Goal: Task Accomplishment & Management: Use online tool/utility

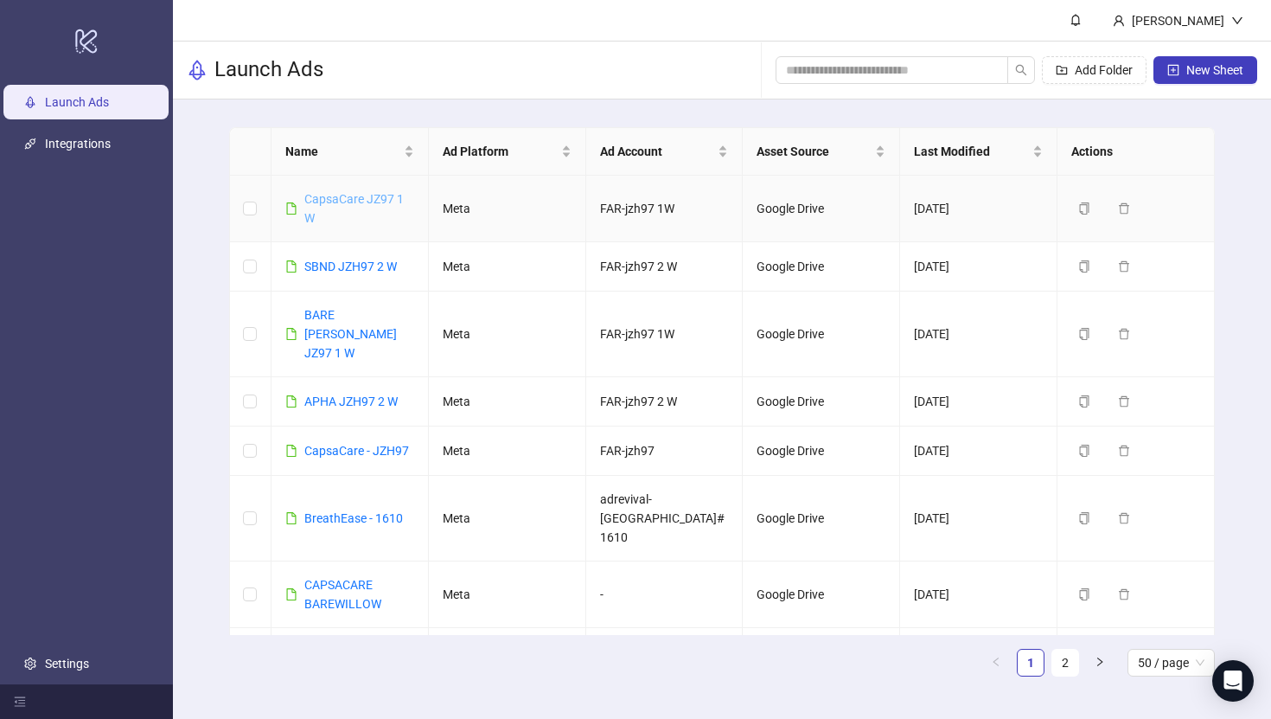
click at [390, 194] on link "CapsaCare JZ97 1 W" at bounding box center [353, 208] width 99 height 33
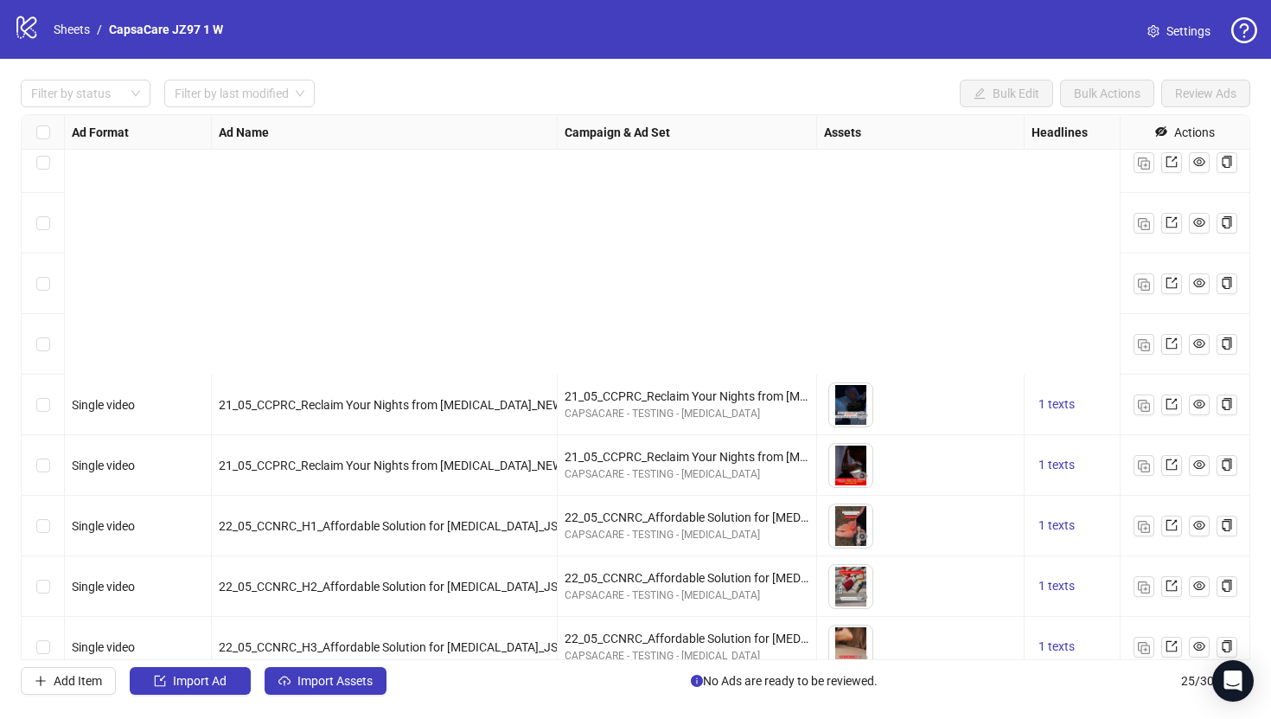
scroll to position [1004, 0]
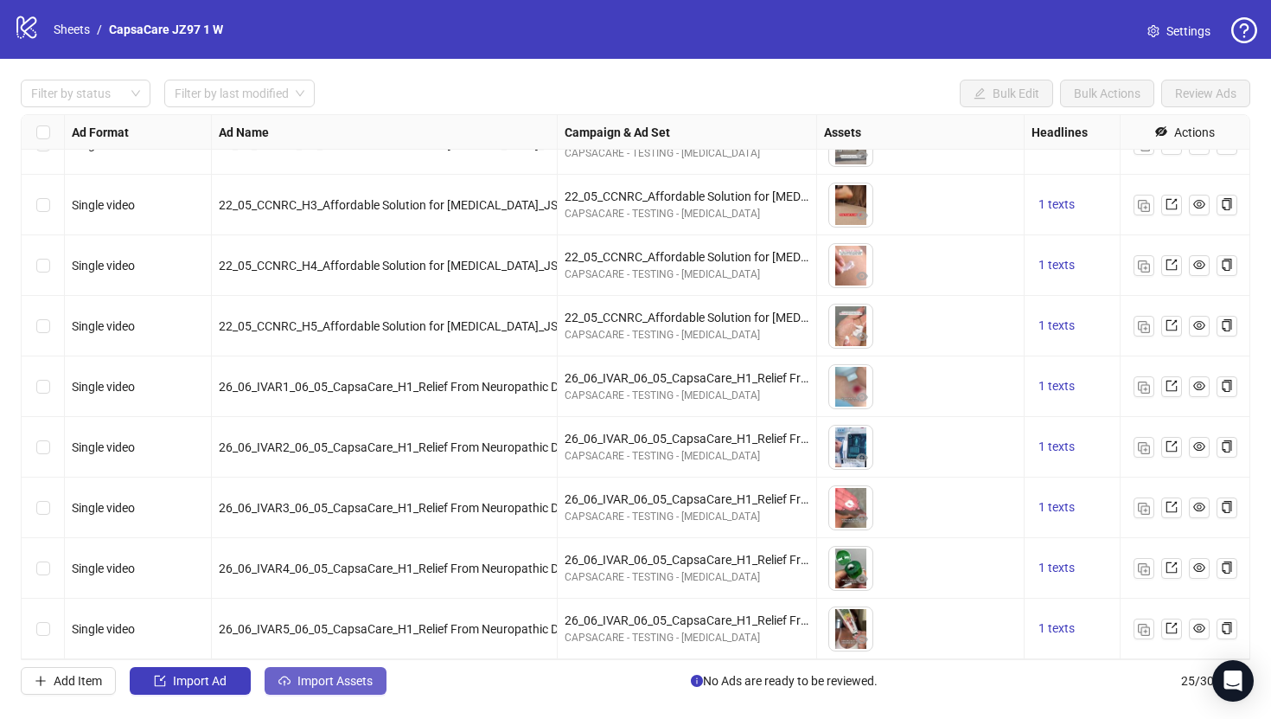
click at [298, 674] on span "Import Assets" at bounding box center [335, 681] width 75 height 14
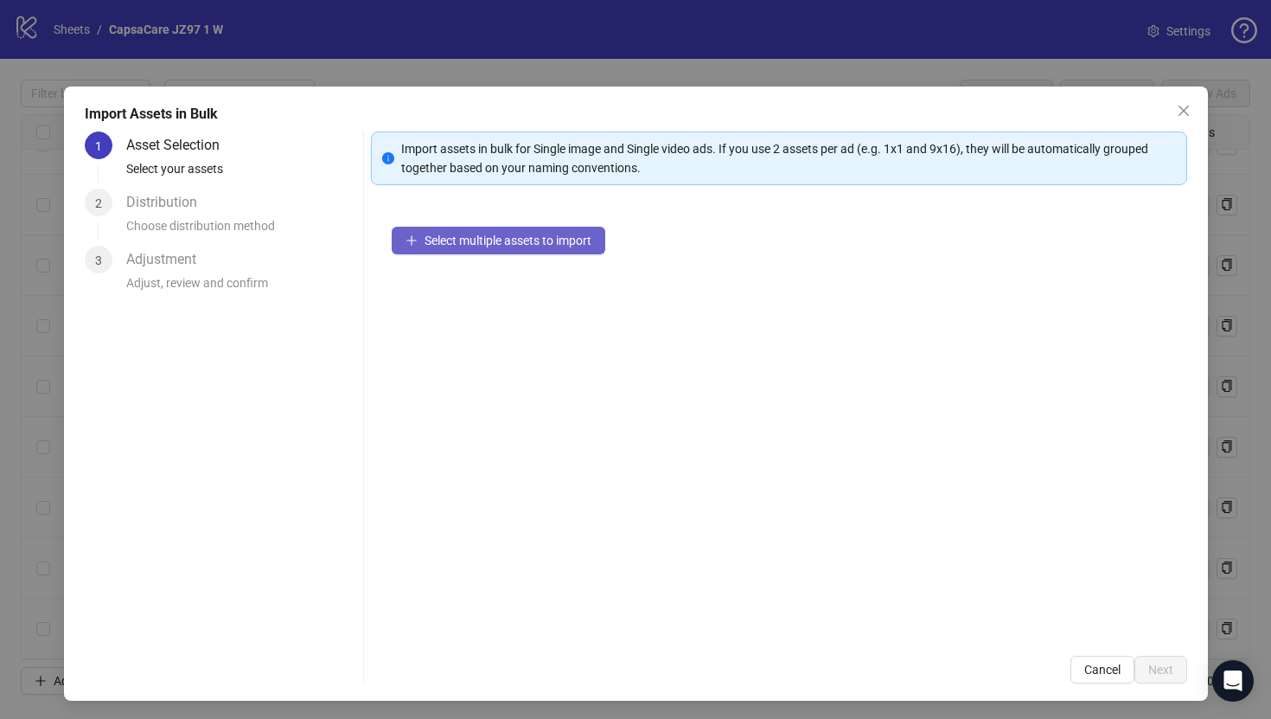
click at [541, 253] on button "Select multiple assets to import" at bounding box center [499, 241] width 214 height 28
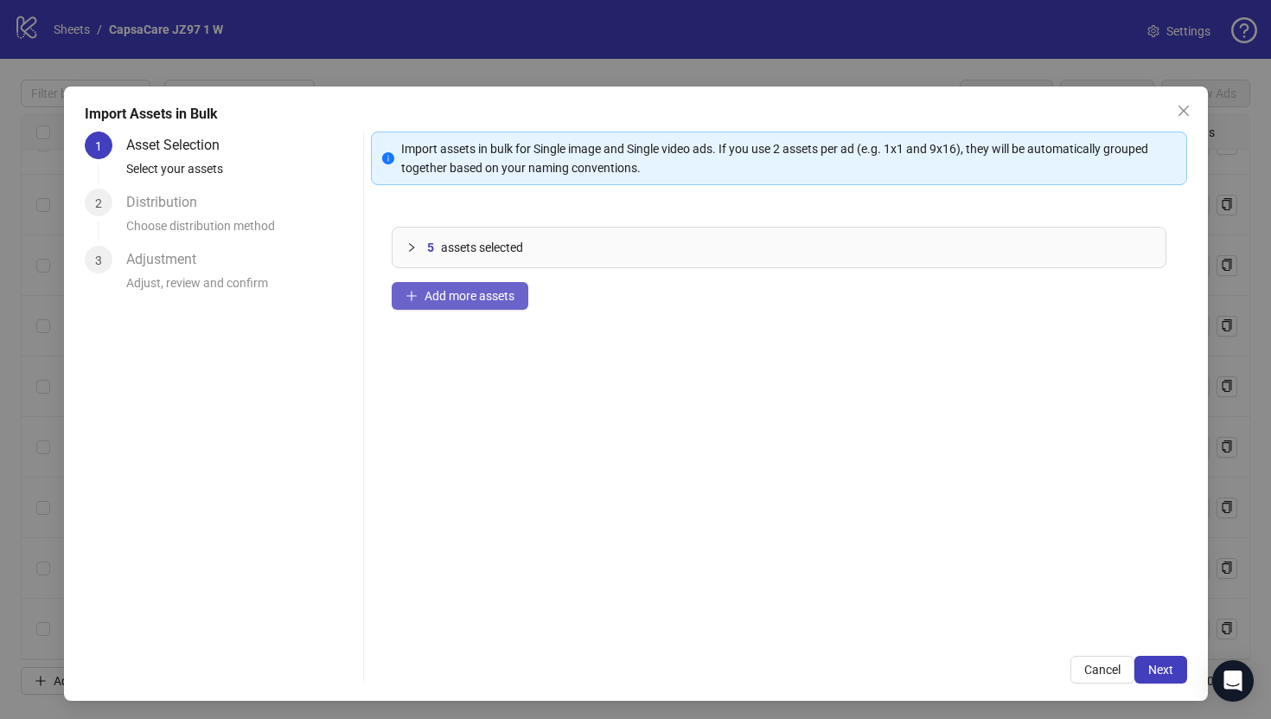
click at [500, 293] on span "Add more assets" at bounding box center [470, 296] width 90 height 14
click at [522, 299] on button "Add more assets" at bounding box center [460, 296] width 137 height 28
click at [1155, 671] on span "Next" at bounding box center [1161, 670] width 25 height 14
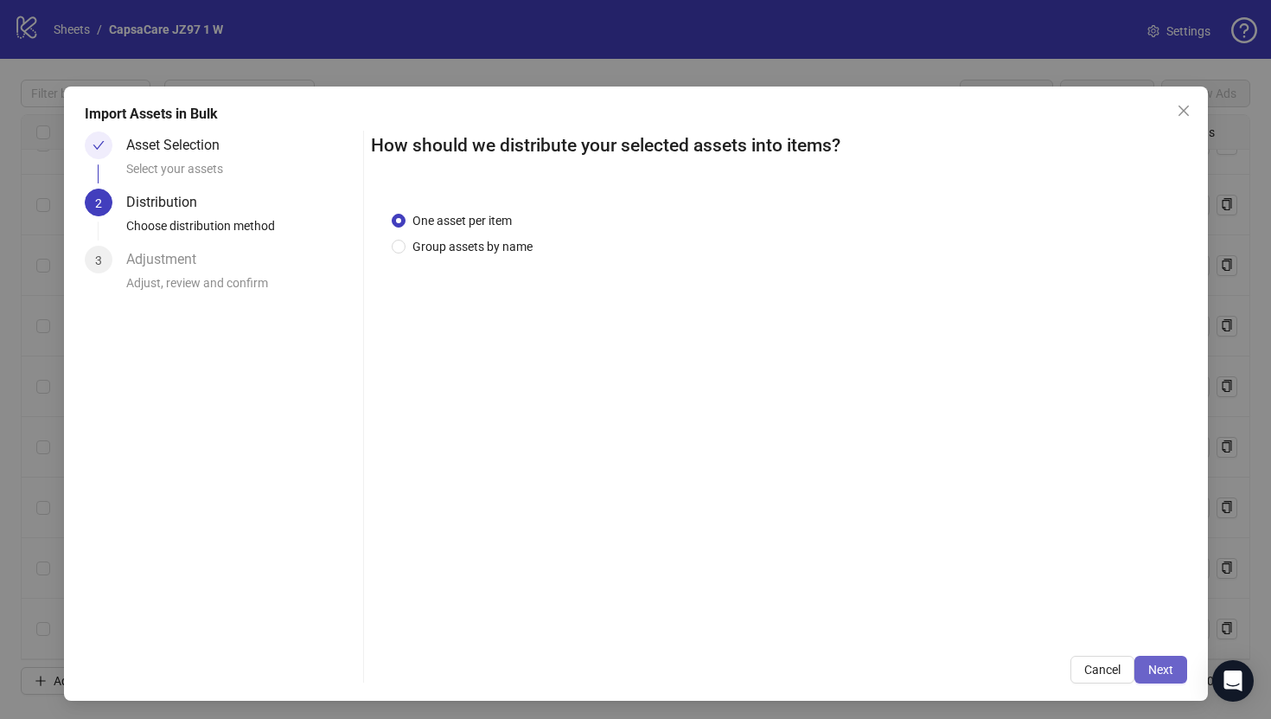
click at [1158, 669] on span "Next" at bounding box center [1161, 670] width 25 height 14
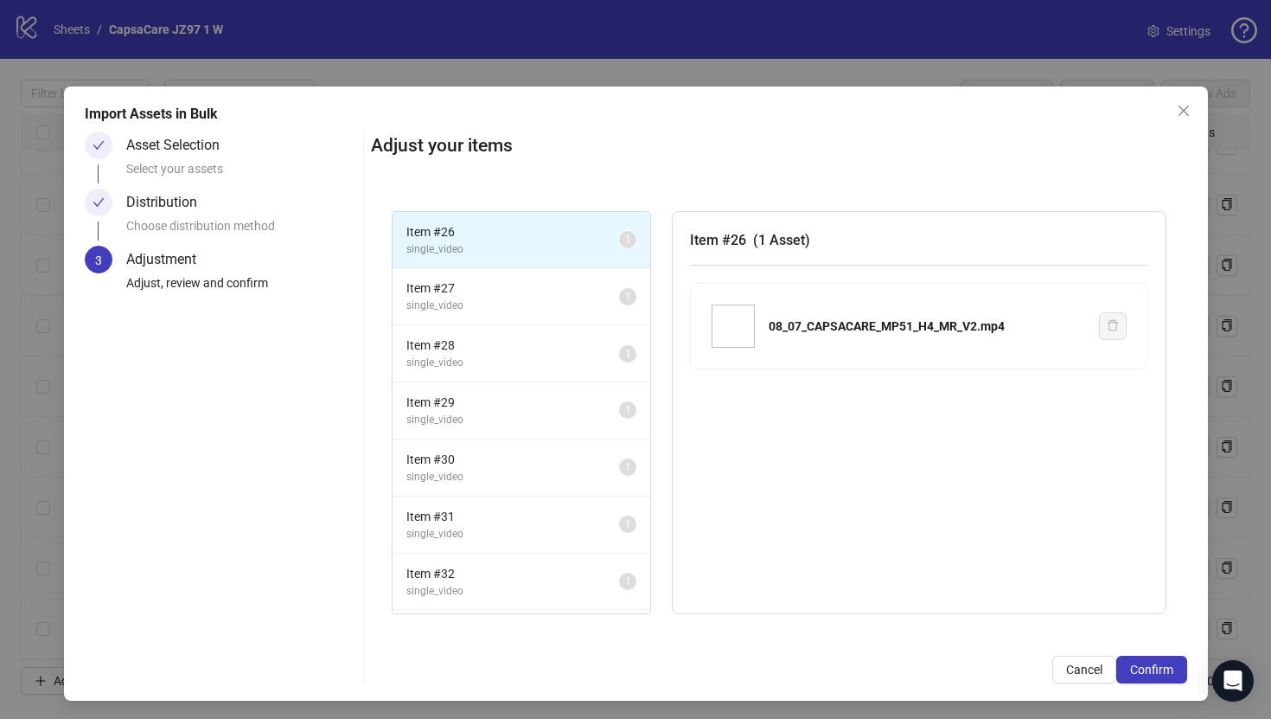
click at [1158, 669] on span "Confirm" at bounding box center [1151, 670] width 43 height 14
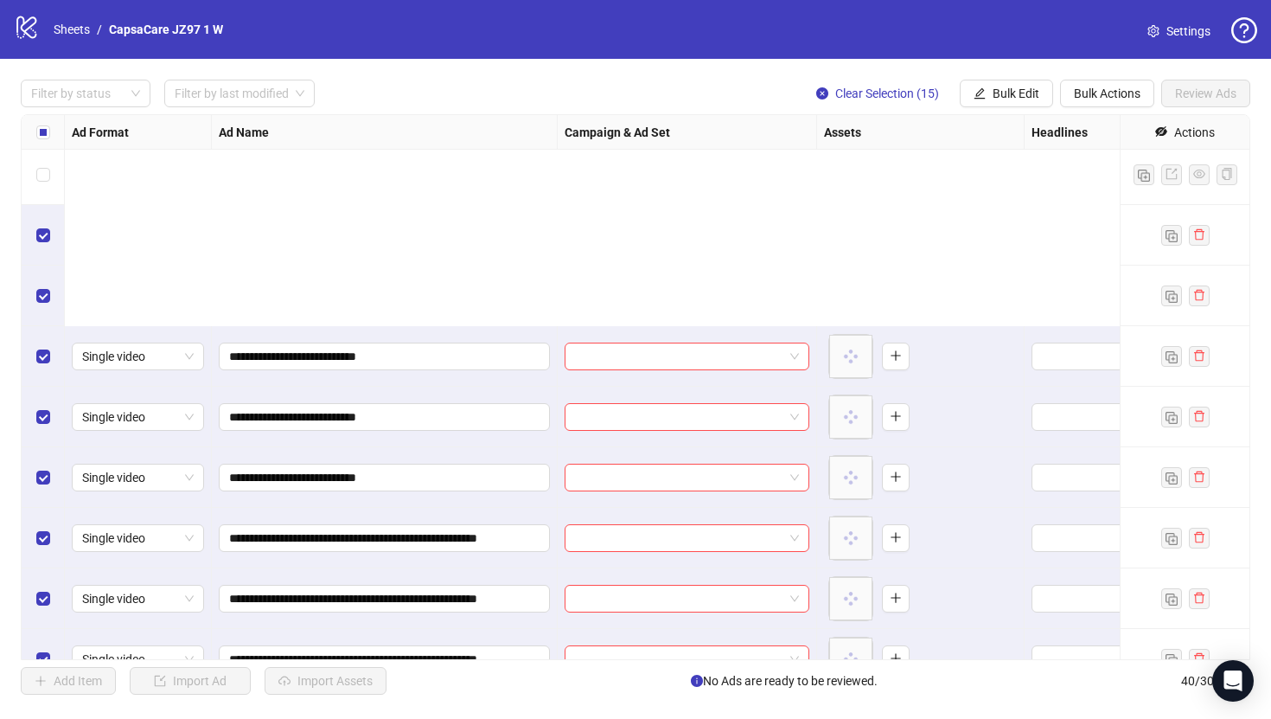
scroll to position [1912, 0]
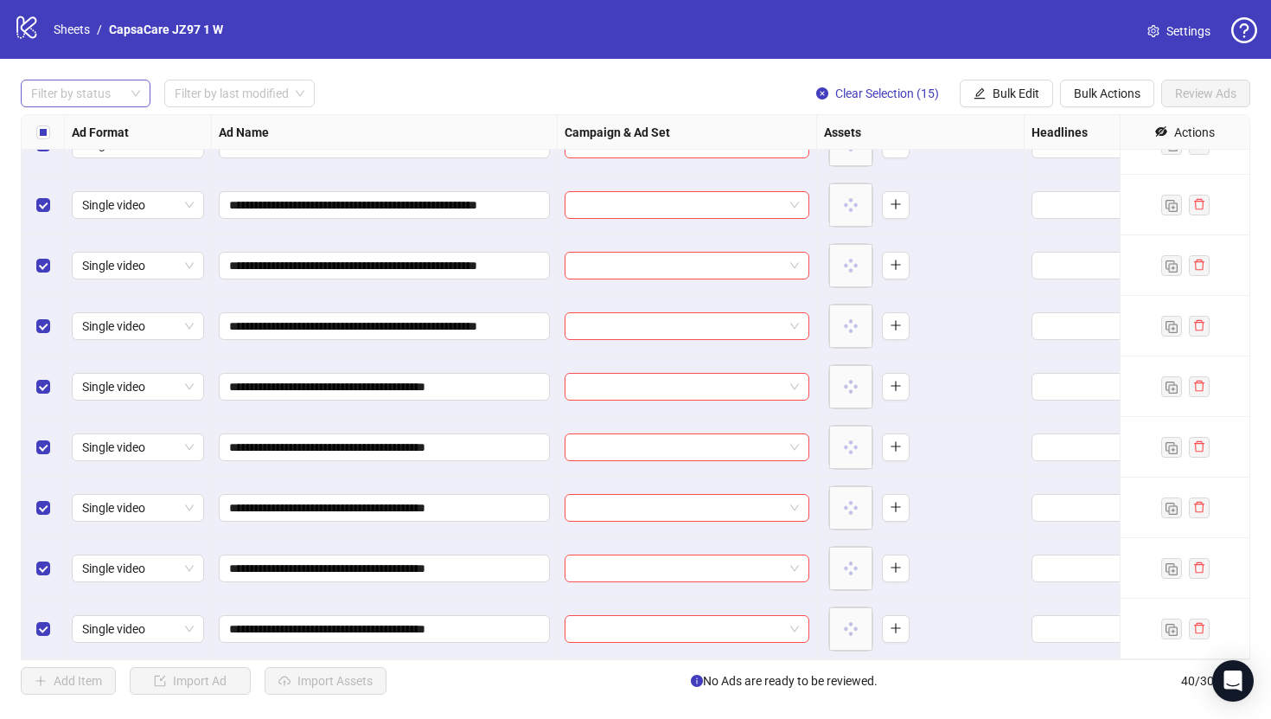
click at [99, 81] on div at bounding box center [76, 93] width 105 height 24
click at [96, 131] on div "Draft" at bounding box center [86, 128] width 102 height 19
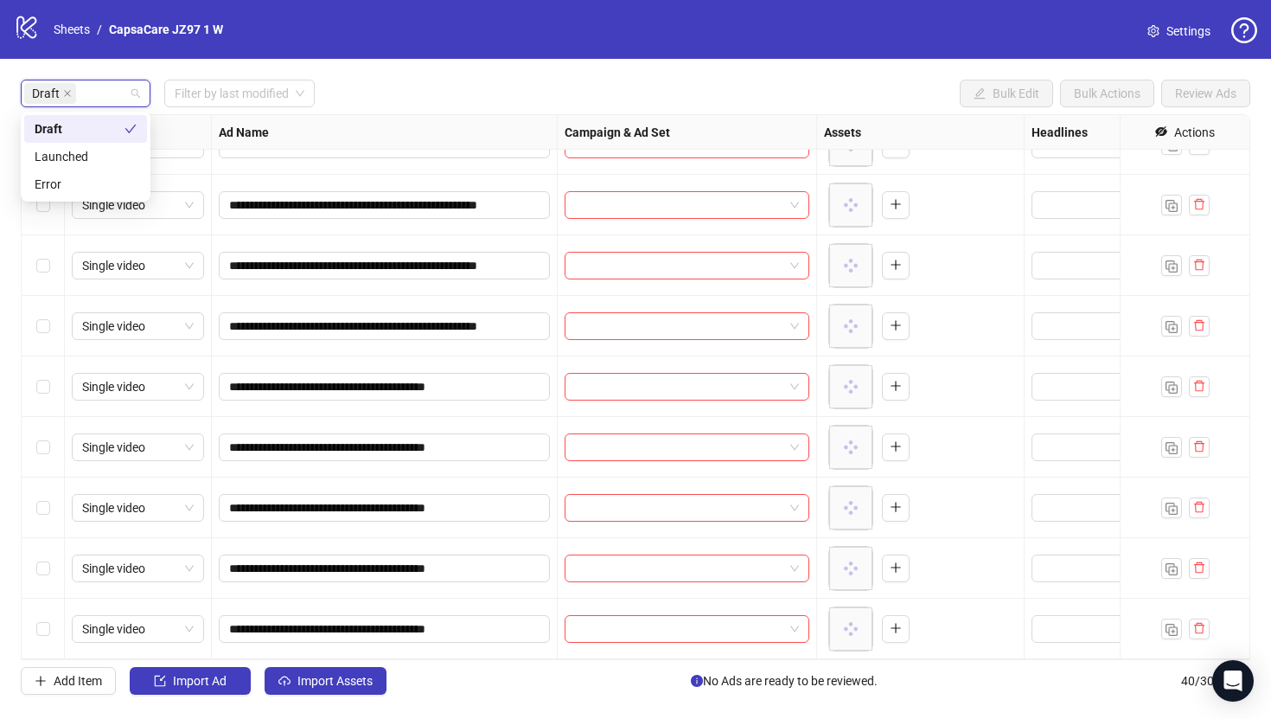
scroll to position [399, 0]
click at [488, 64] on div "**********" at bounding box center [635, 387] width 1271 height 656
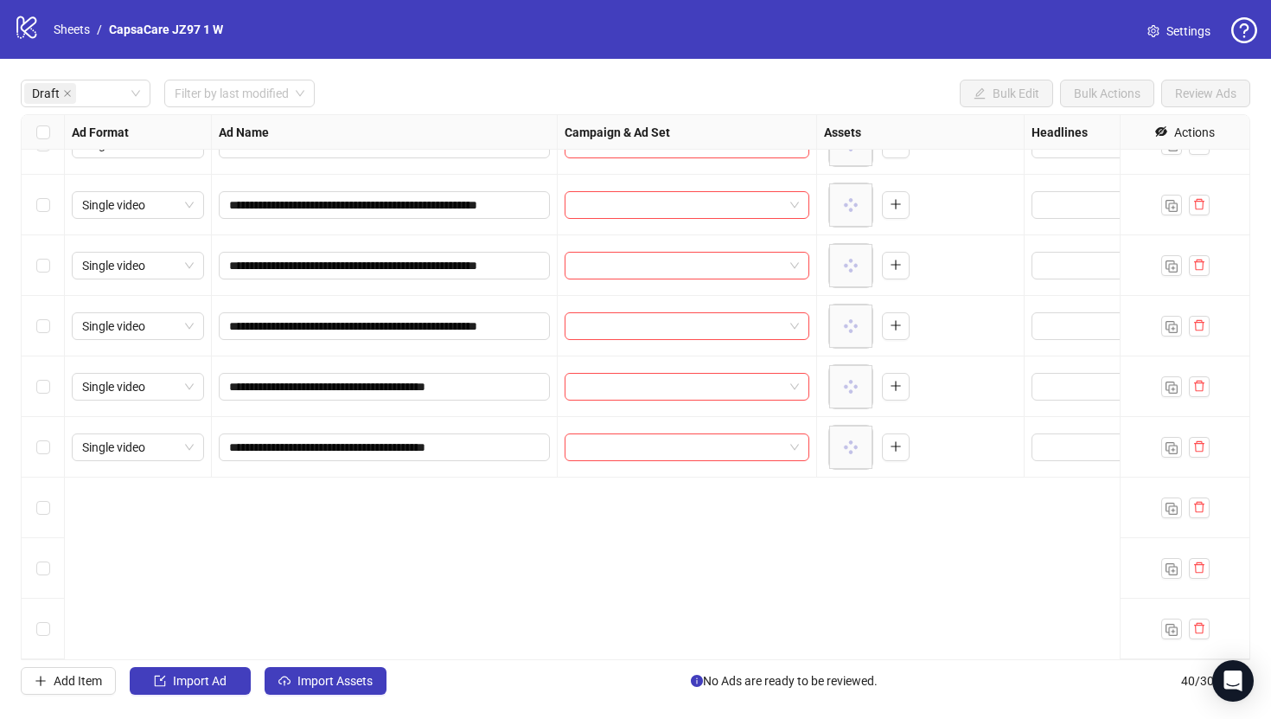
scroll to position [0, 0]
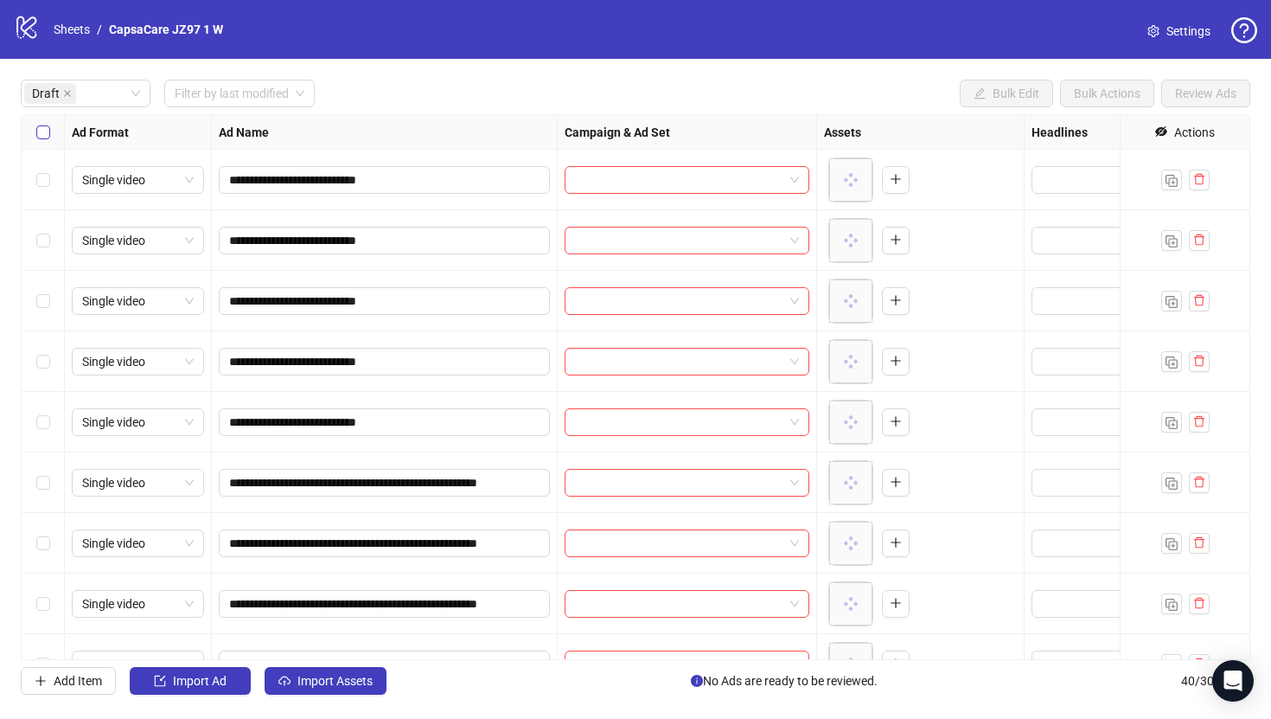
click at [46, 139] on label "Select all rows" at bounding box center [43, 132] width 14 height 19
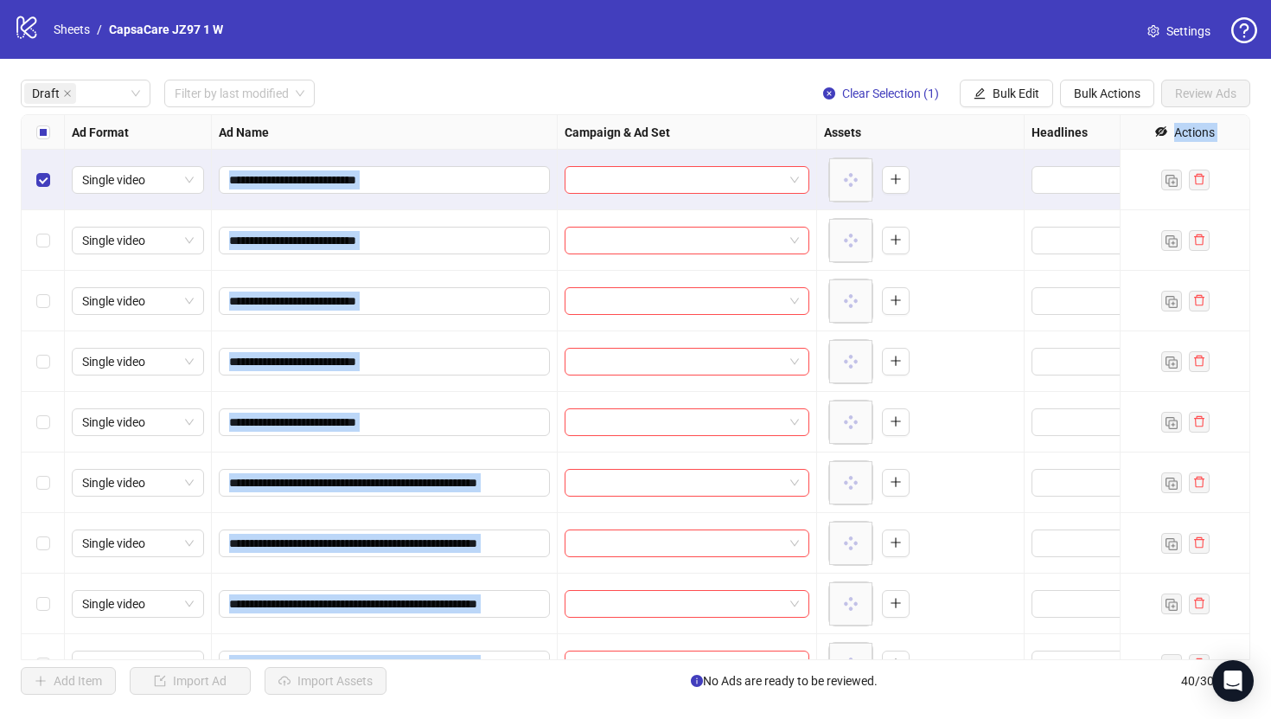
click at [61, 409] on div "Select row 5" at bounding box center [43, 422] width 43 height 61
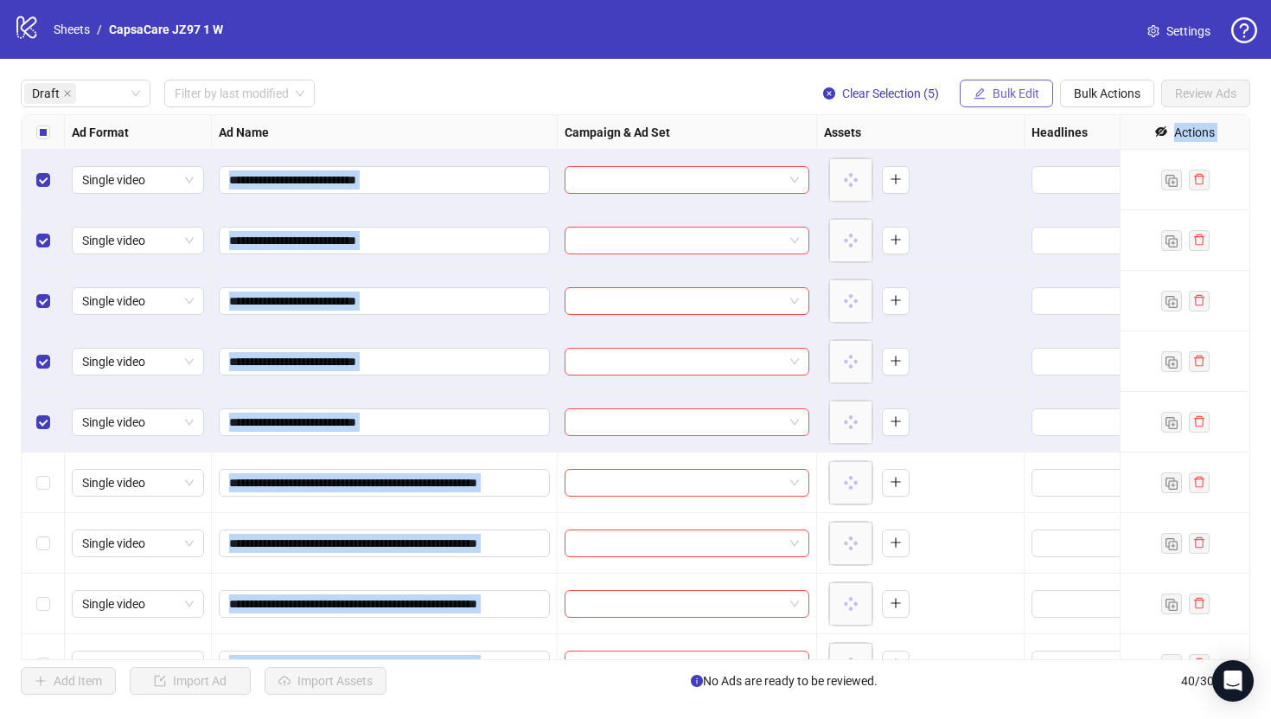
click at [1019, 84] on button "Bulk Edit" at bounding box center [1006, 94] width 93 height 28
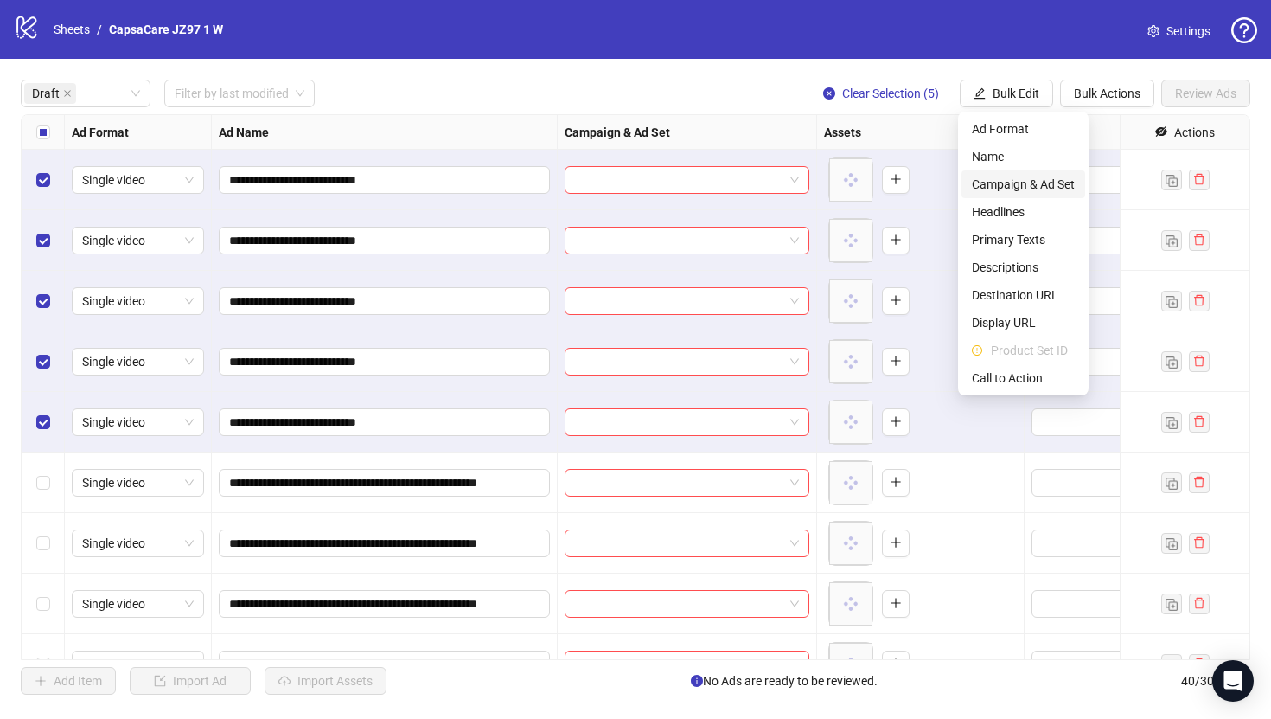
click at [994, 189] on span "Campaign & Ad Set" at bounding box center [1023, 184] width 103 height 19
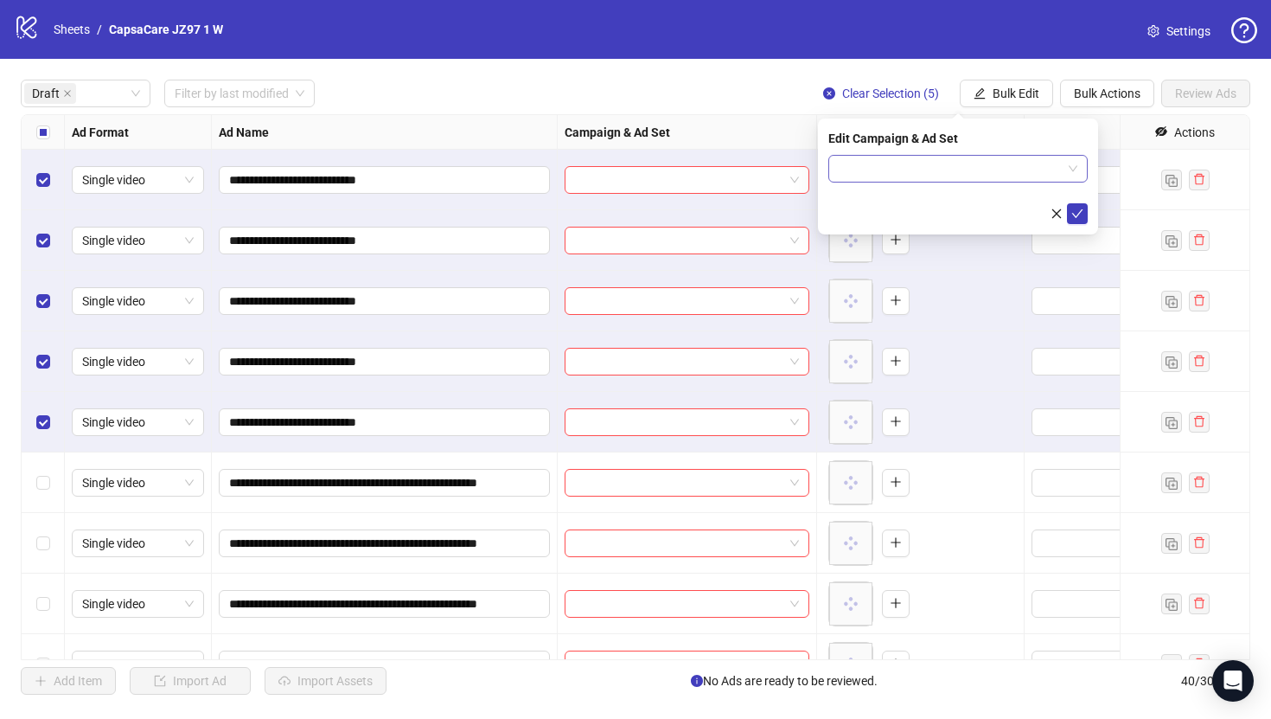
click at [922, 168] on input "search" at bounding box center [950, 169] width 223 height 26
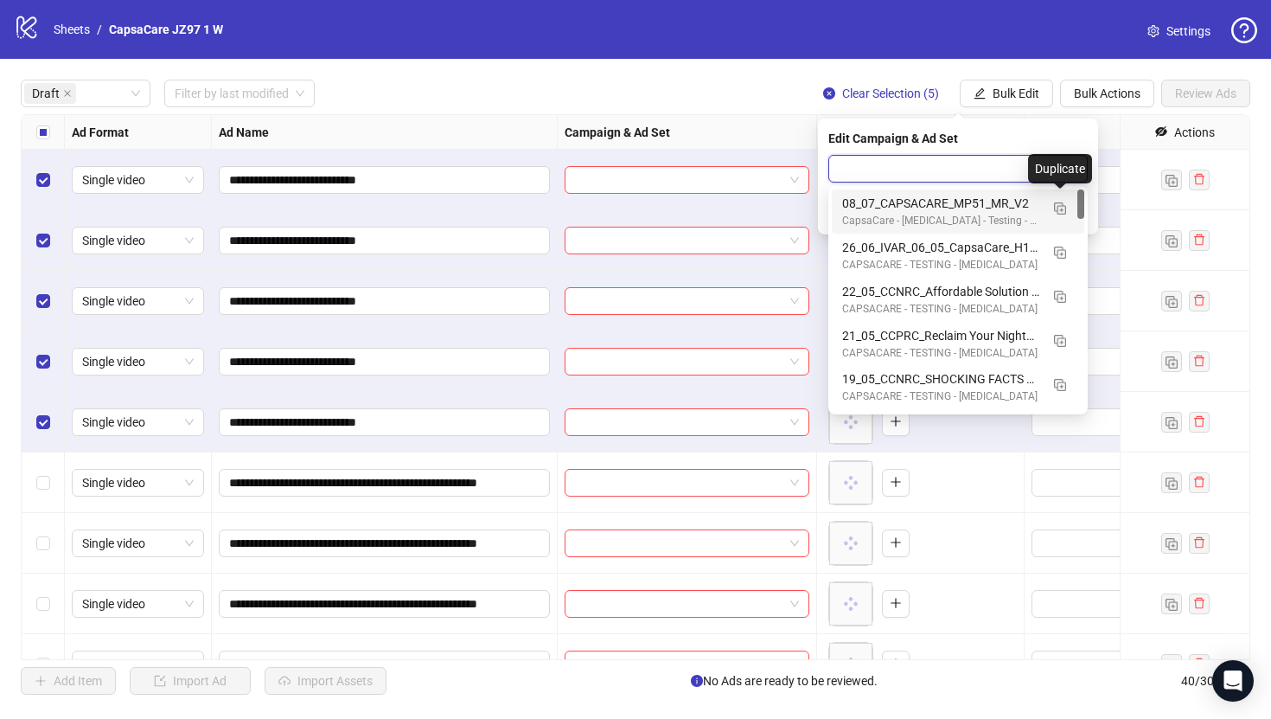
paste input "**********"
type input "**********"
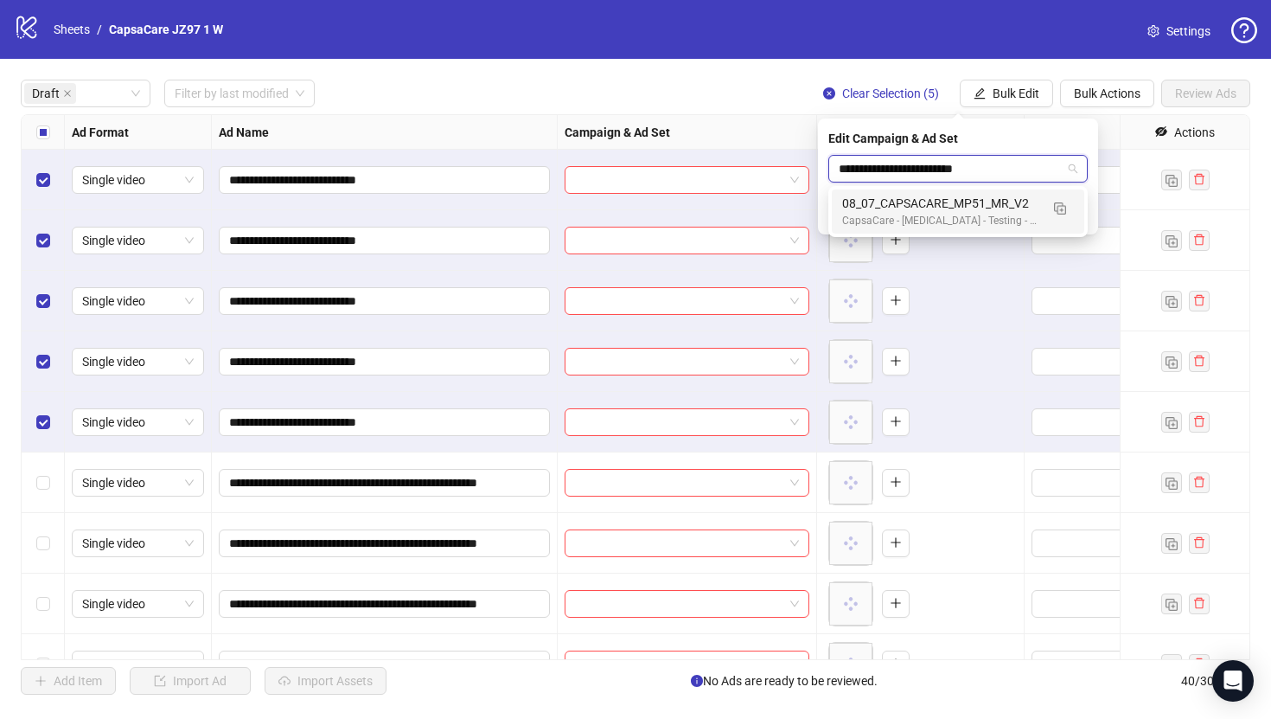
click at [1007, 202] on div "08_07_CAPSACARE_MP51_MR_V2" at bounding box center [940, 203] width 197 height 19
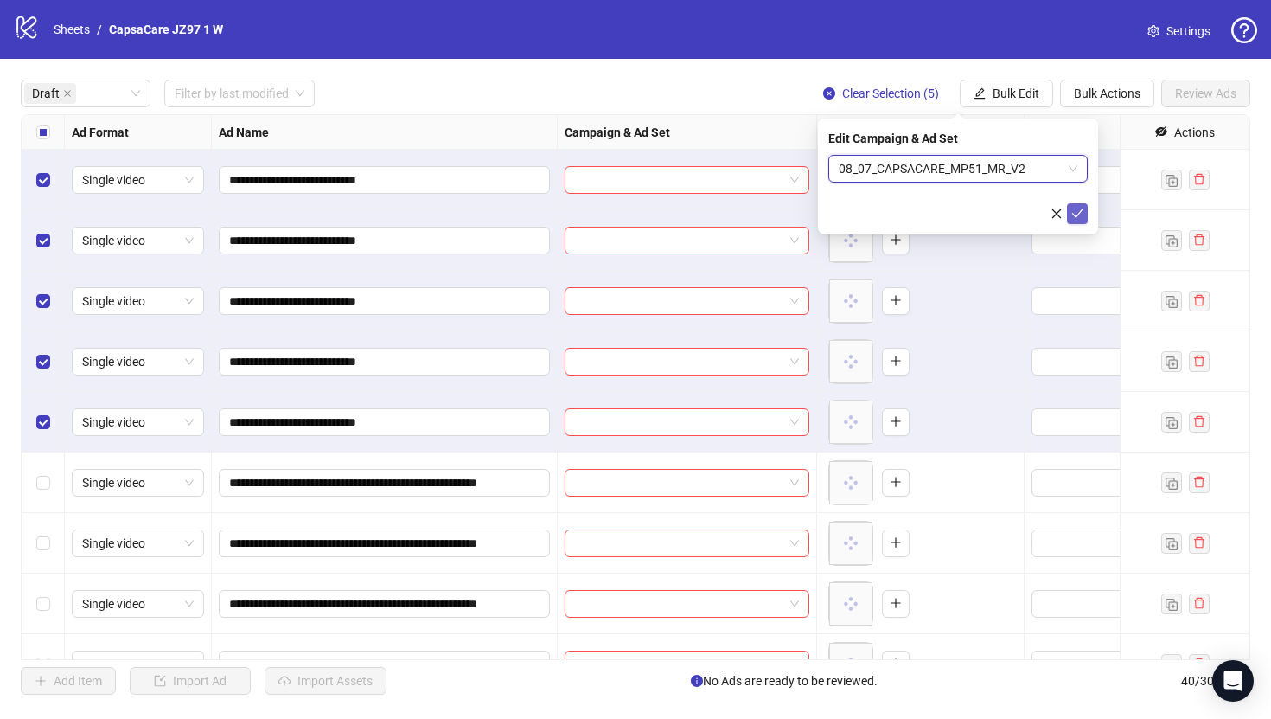
click at [1077, 212] on icon "check" at bounding box center [1078, 214] width 12 height 12
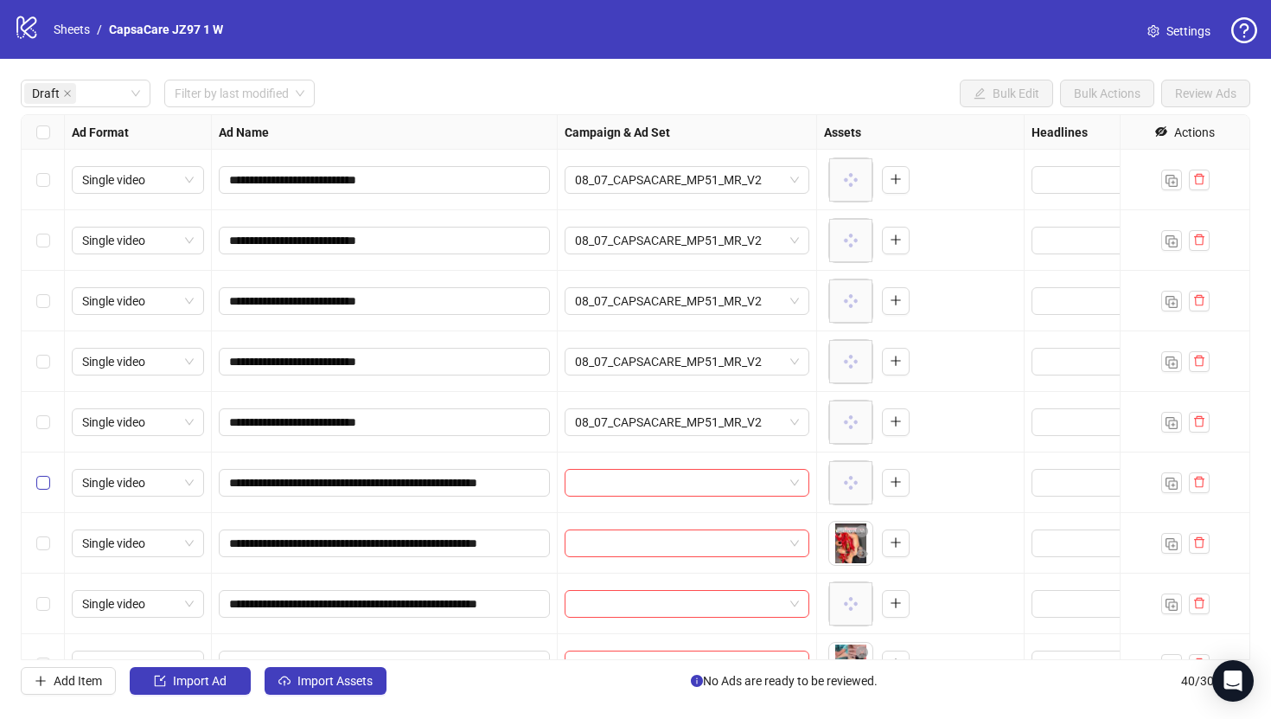
click at [42, 474] on label "Select row 6" at bounding box center [43, 482] width 14 height 19
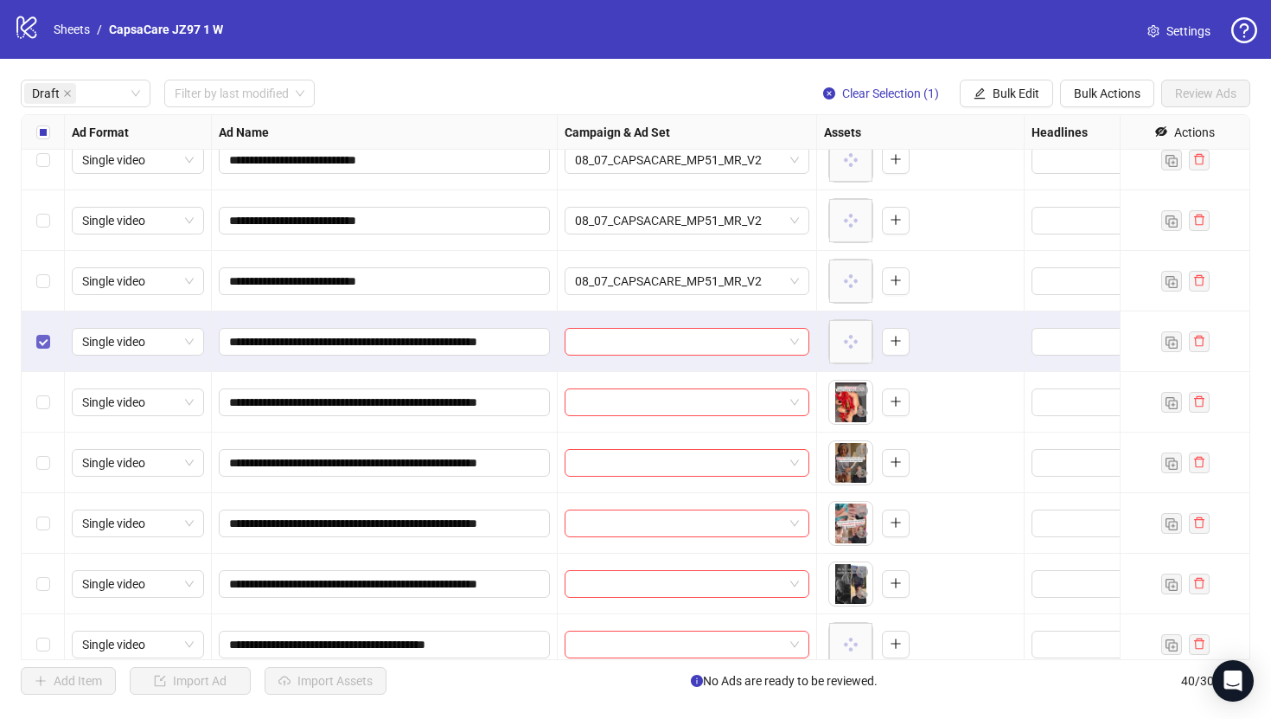
scroll to position [143, 0]
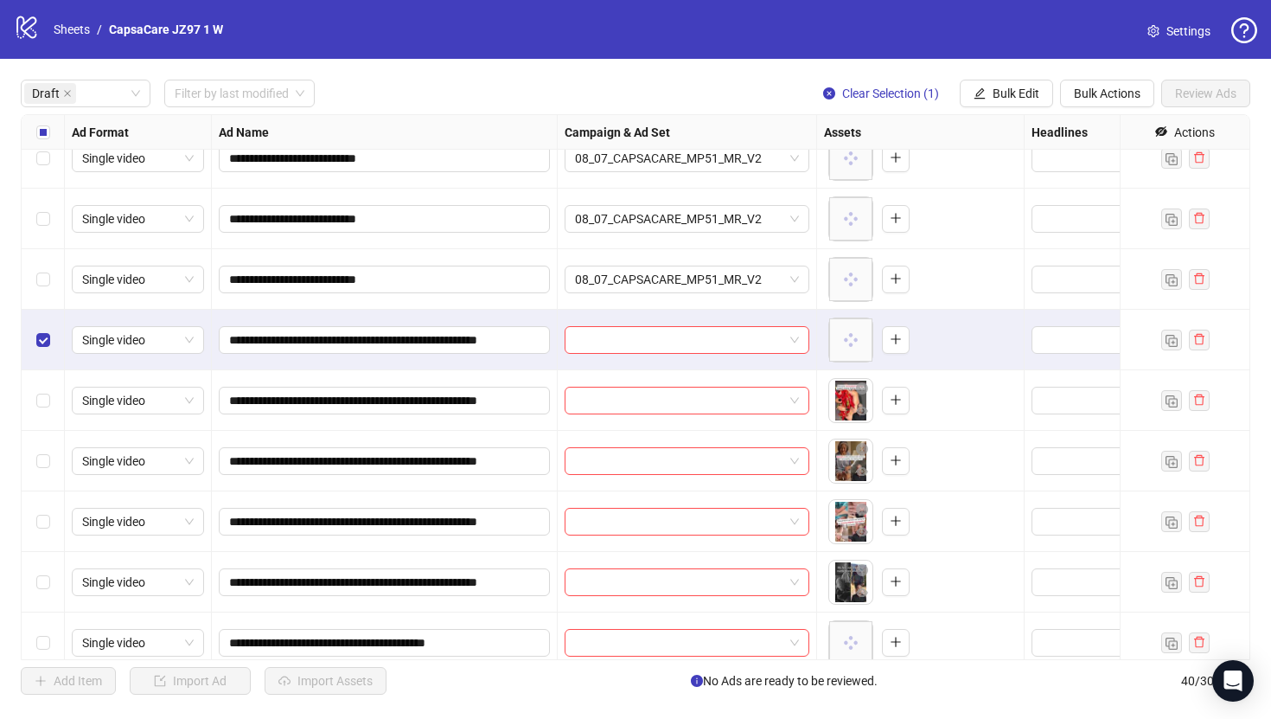
click at [38, 568] on div "Select row 10" at bounding box center [43, 582] width 43 height 61
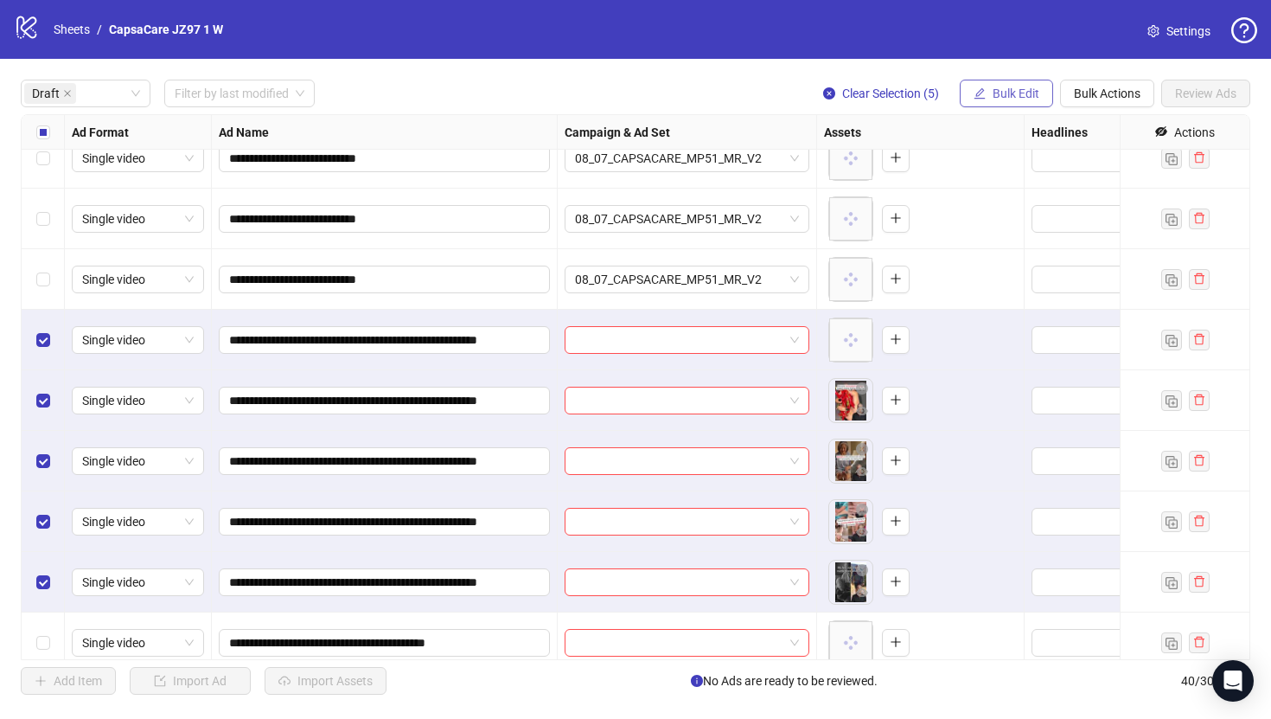
click at [1021, 90] on span "Bulk Edit" at bounding box center [1016, 93] width 47 height 14
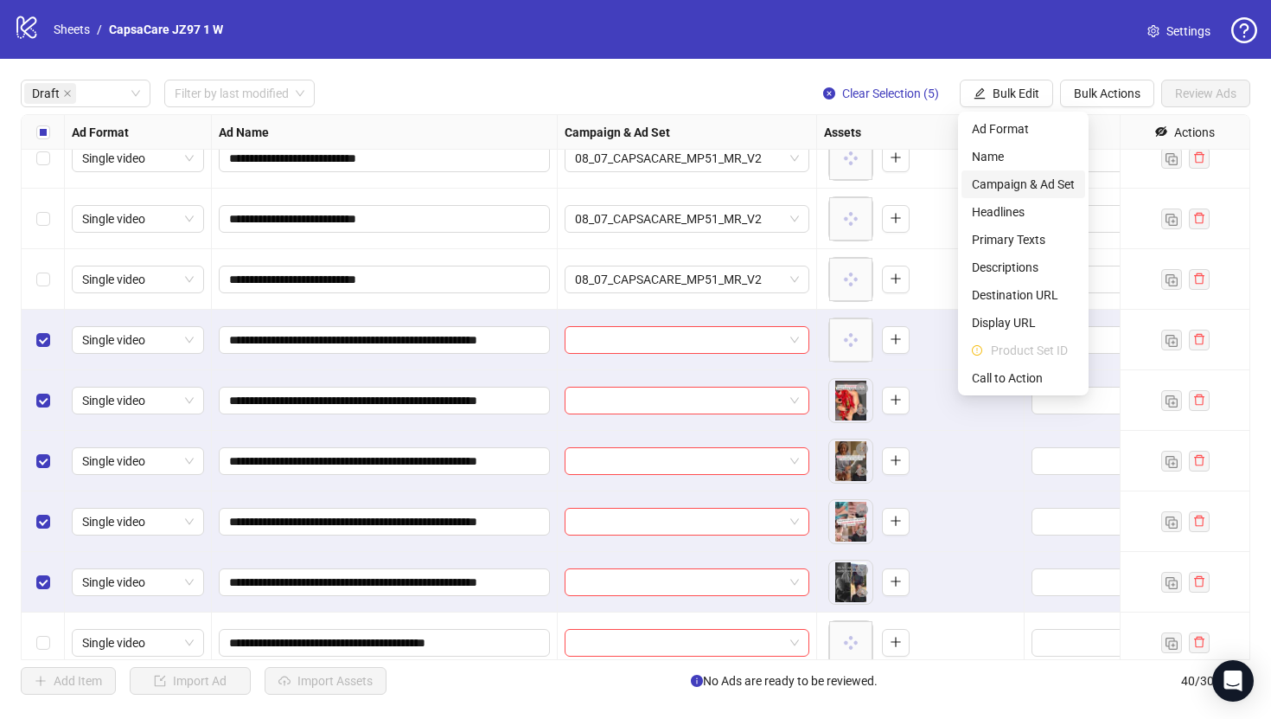
click at [1029, 185] on span "Campaign & Ad Set" at bounding box center [1023, 184] width 103 height 19
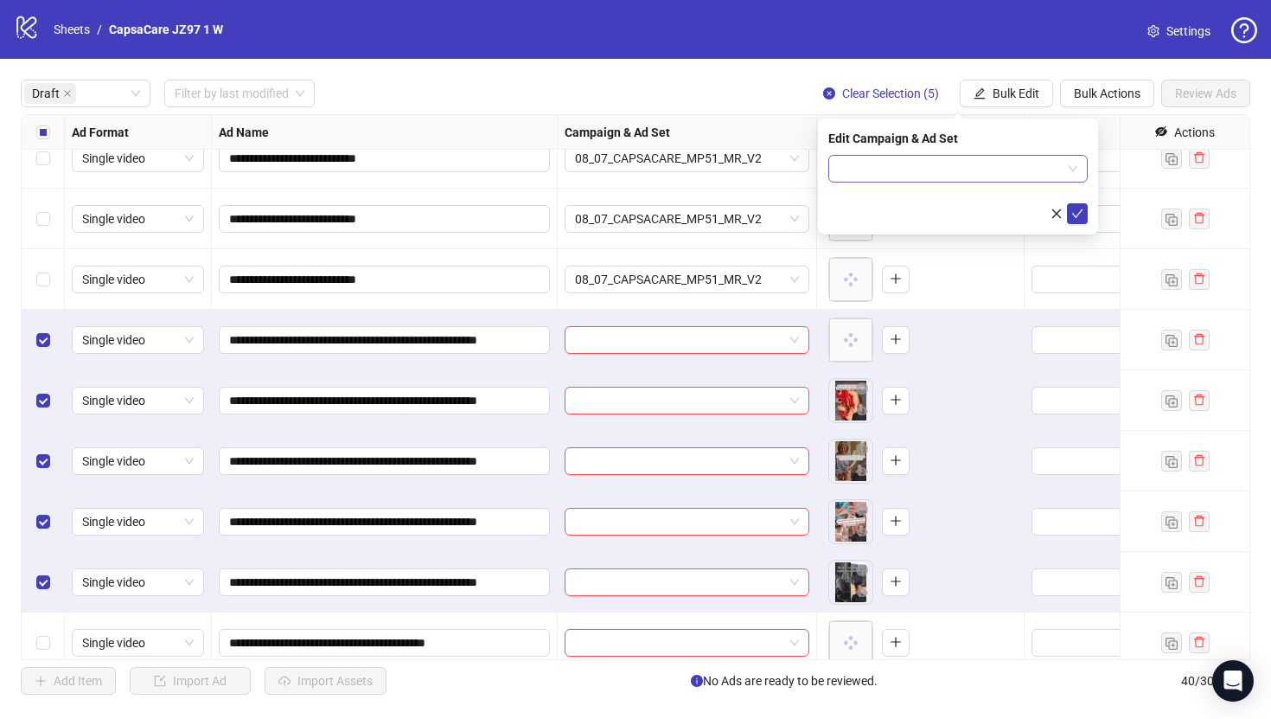
click at [951, 162] on input "search" at bounding box center [950, 169] width 223 height 26
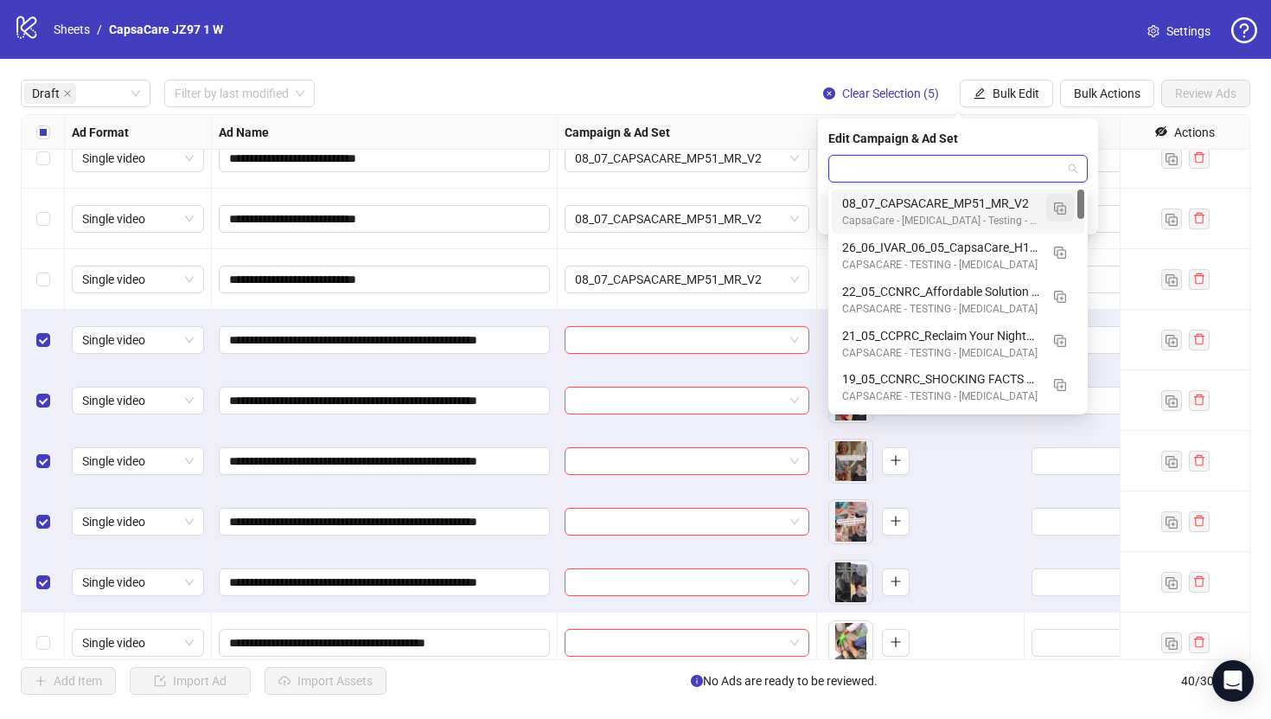
click at [1057, 214] on img "button" at bounding box center [1060, 208] width 12 height 12
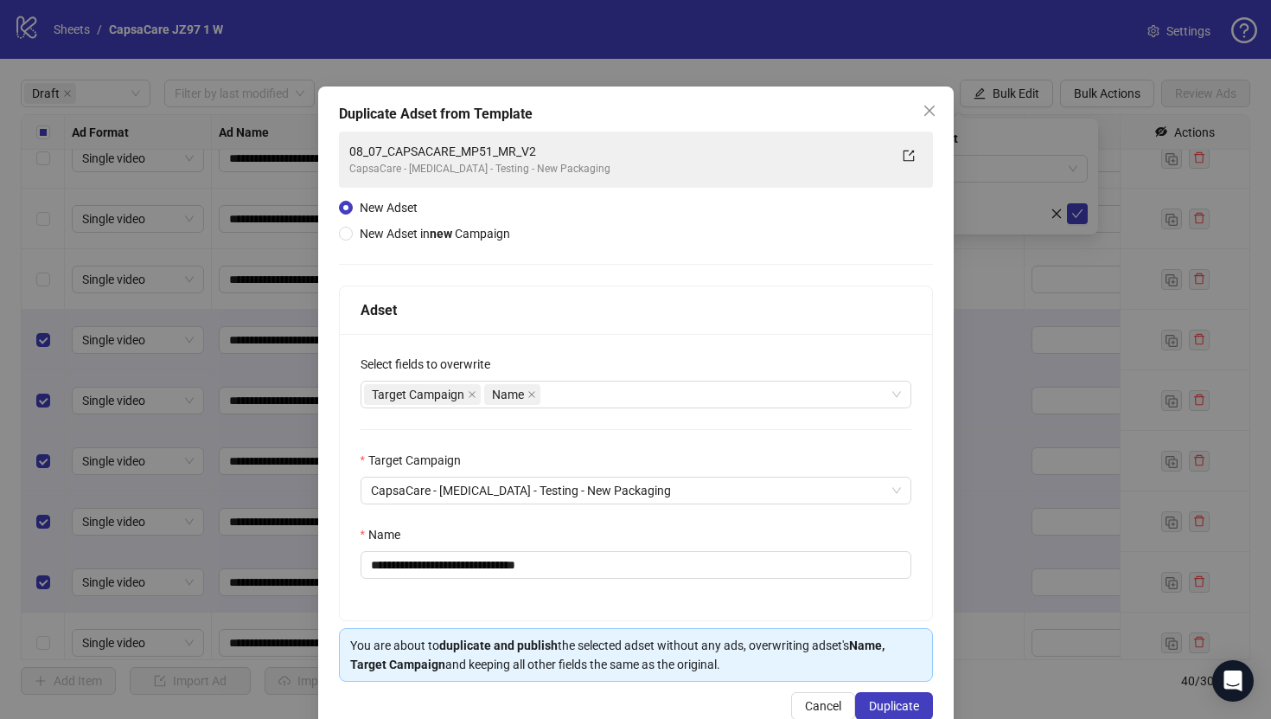
scroll to position [40, 0]
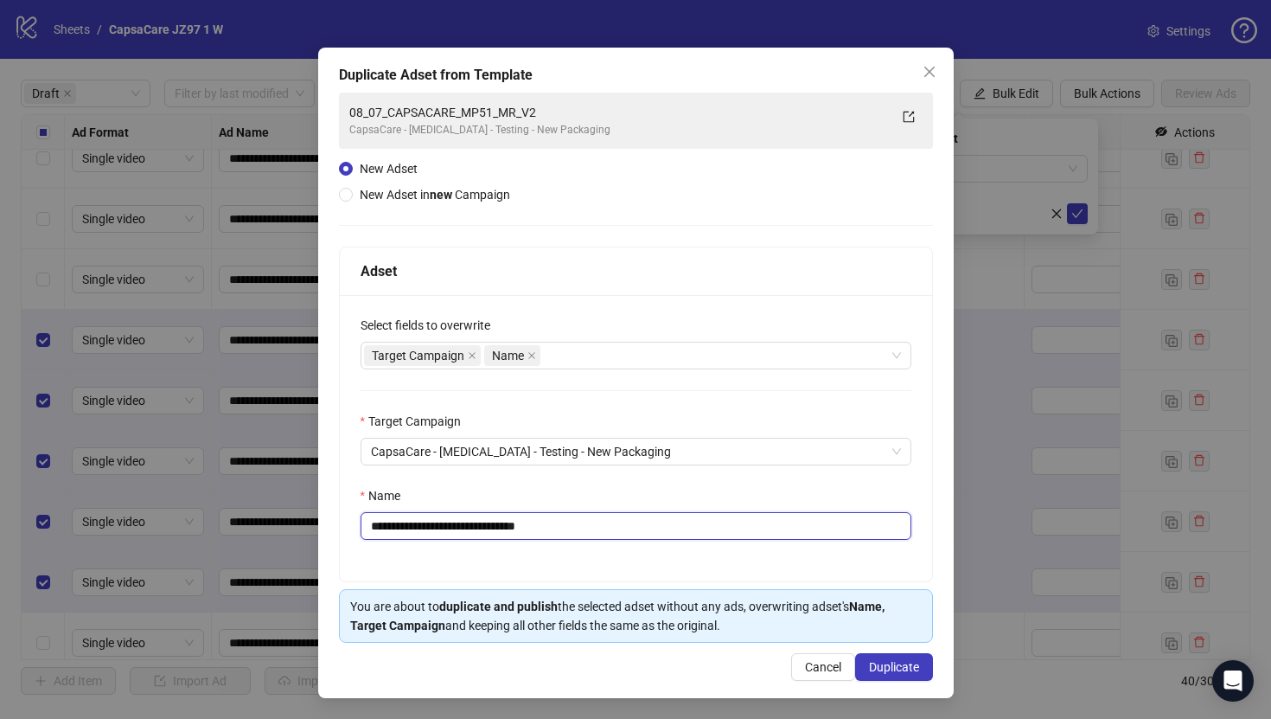
click at [777, 515] on input "**********" at bounding box center [636, 526] width 551 height 28
paste input "**********"
click at [785, 526] on input "**********" at bounding box center [636, 526] width 551 height 28
paste input "text"
type input "**********"
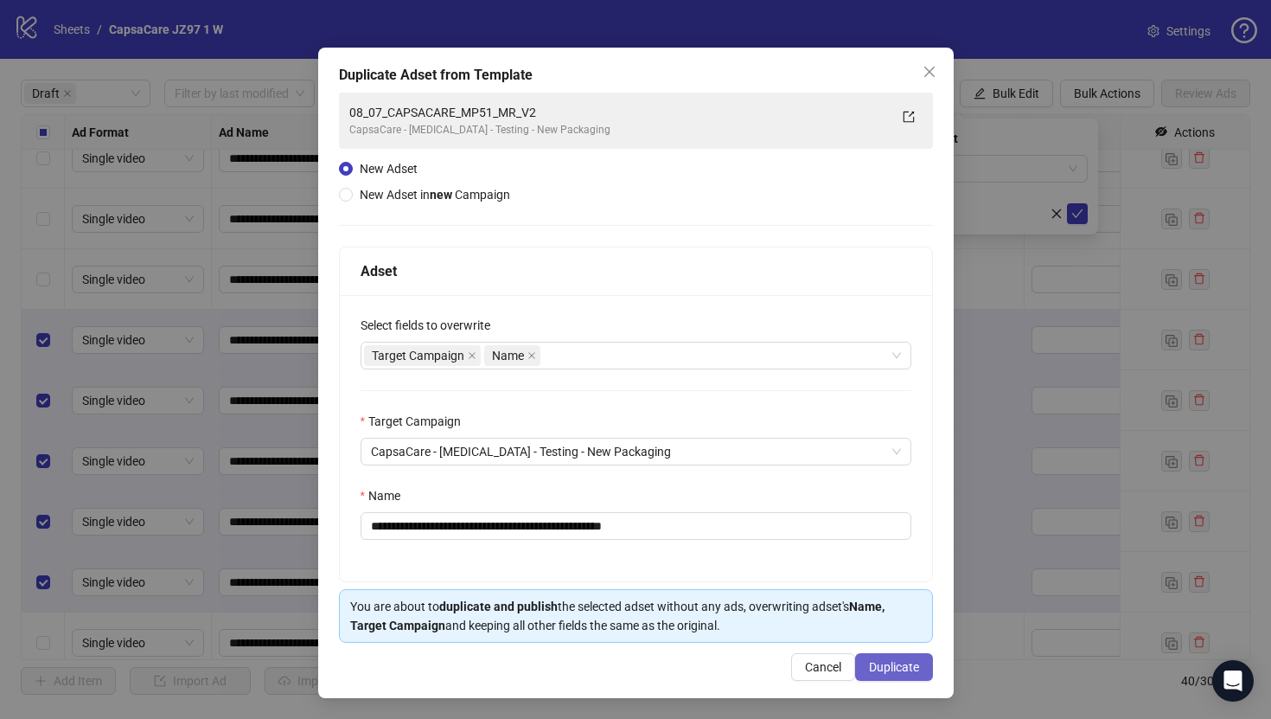
click at [889, 660] on span "Duplicate" at bounding box center [894, 667] width 50 height 14
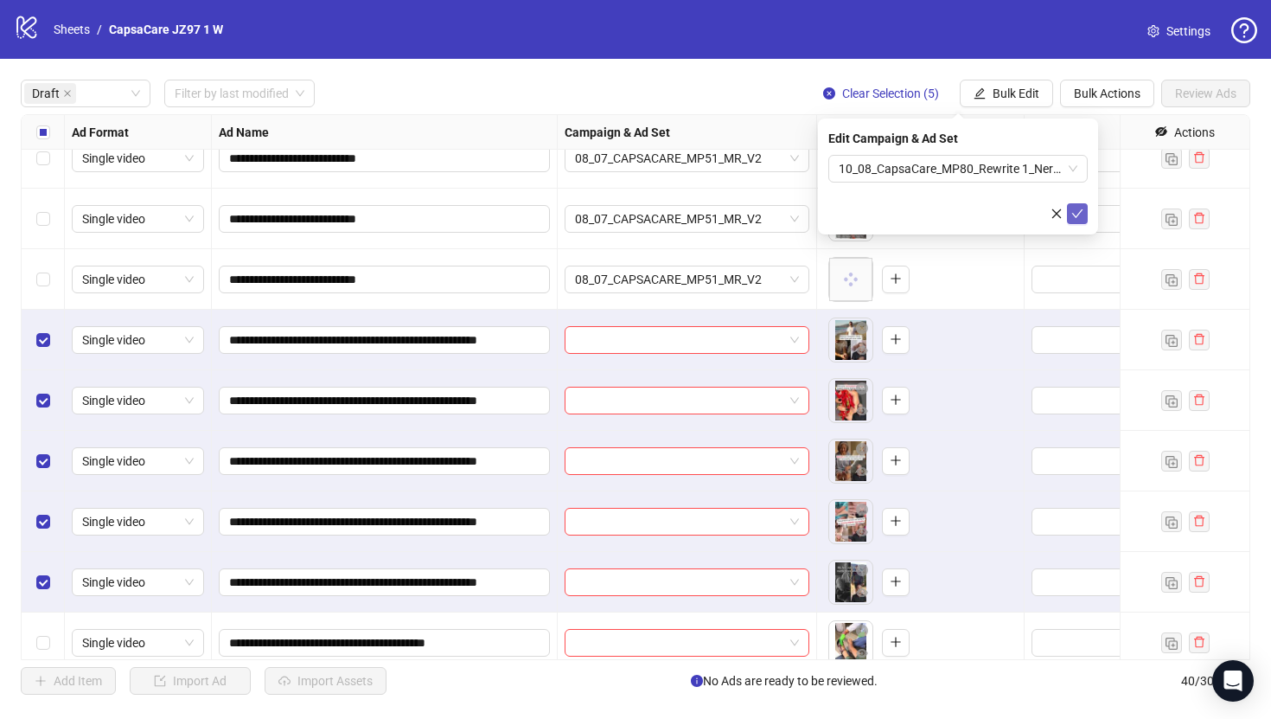
click at [1080, 212] on icon "check" at bounding box center [1078, 214] width 12 height 12
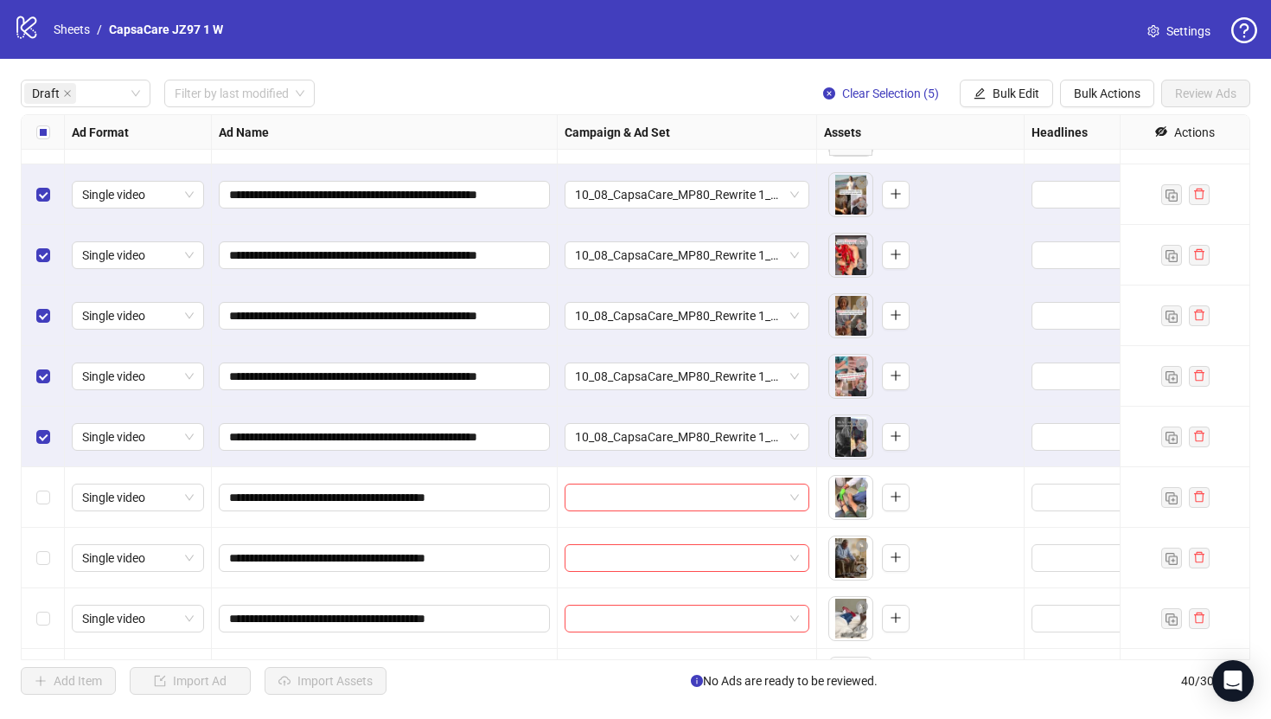
scroll to position [399, 0]
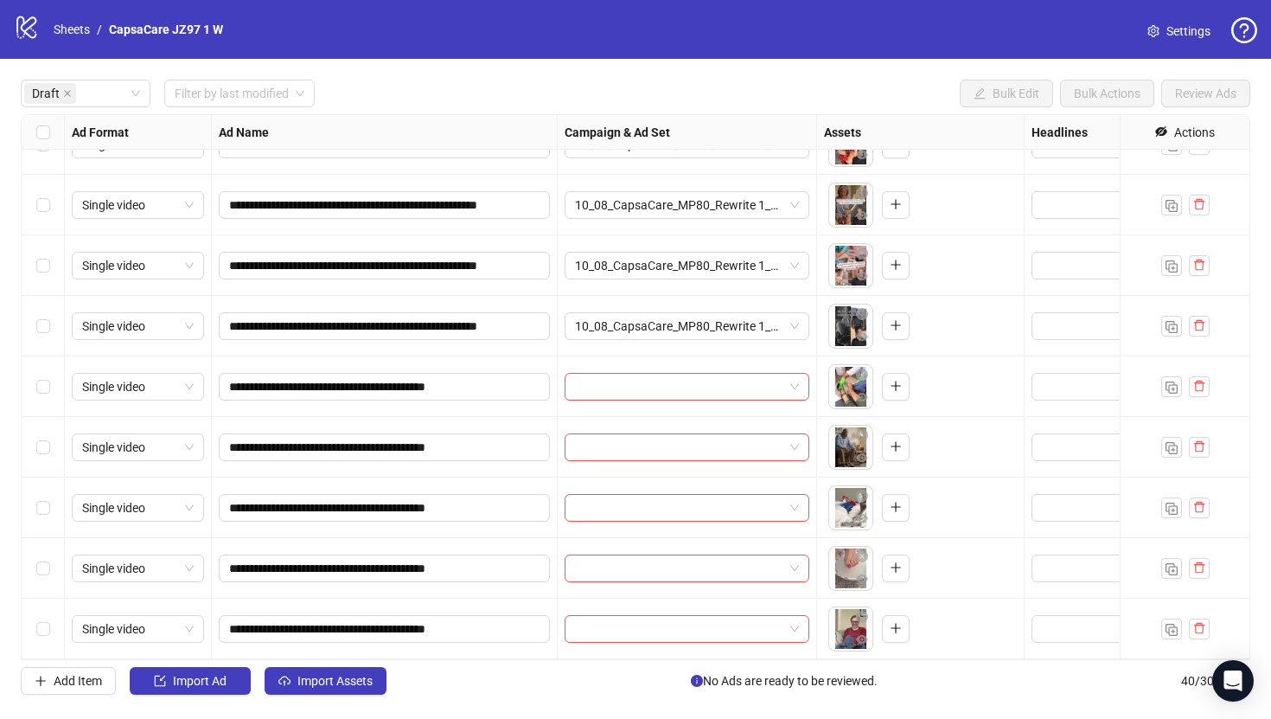
click at [34, 381] on div "Select row 11" at bounding box center [43, 386] width 43 height 61
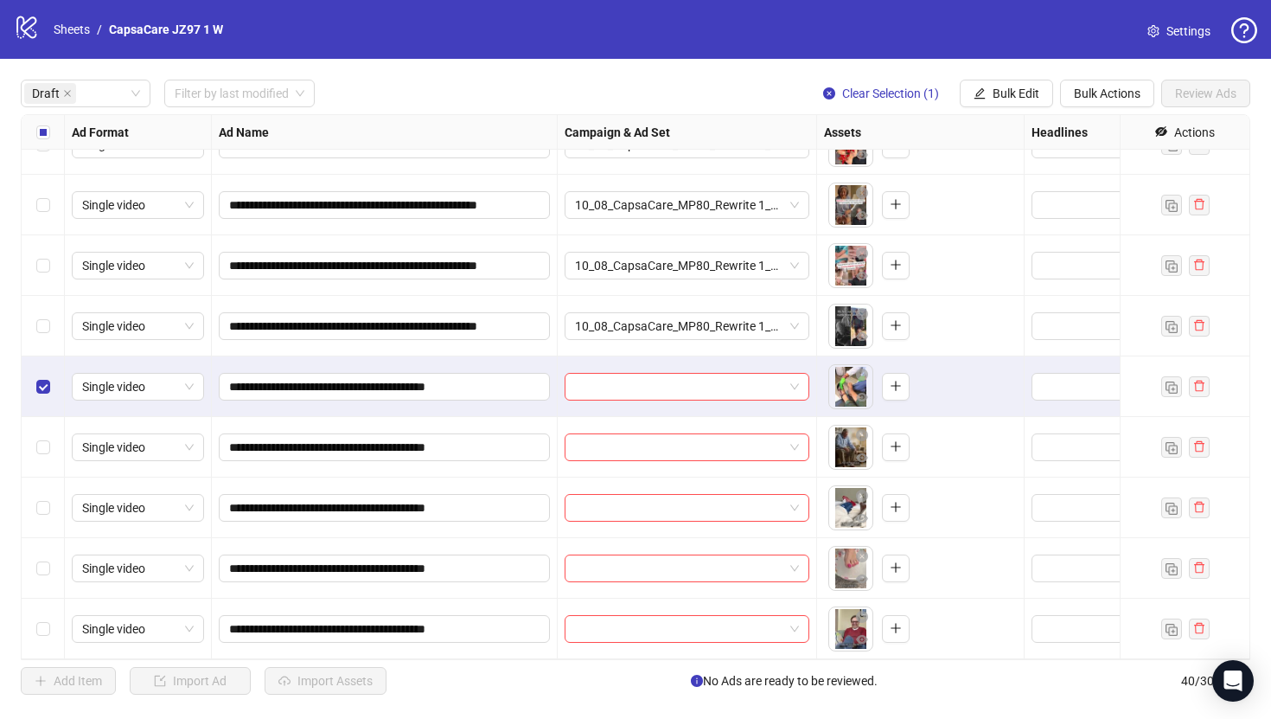
click at [49, 609] on div "Select row 15" at bounding box center [43, 629] width 43 height 61
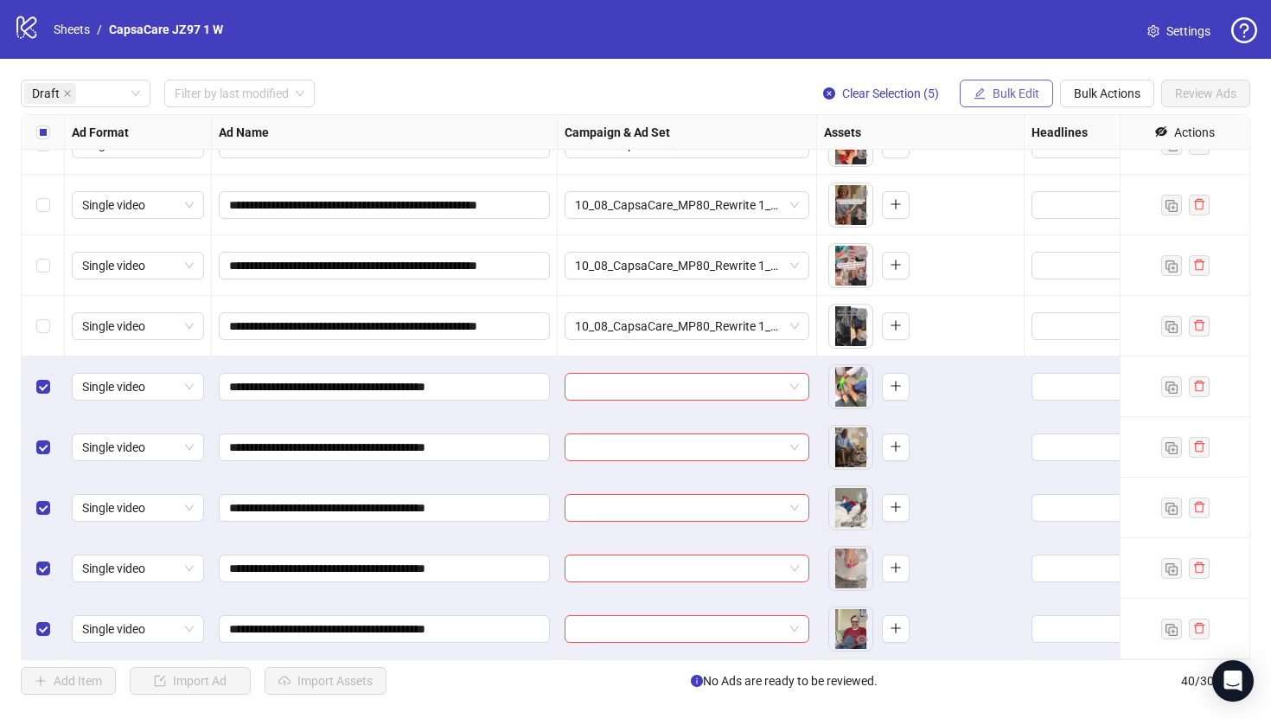
click at [1019, 96] on span "Bulk Edit" at bounding box center [1016, 93] width 47 height 14
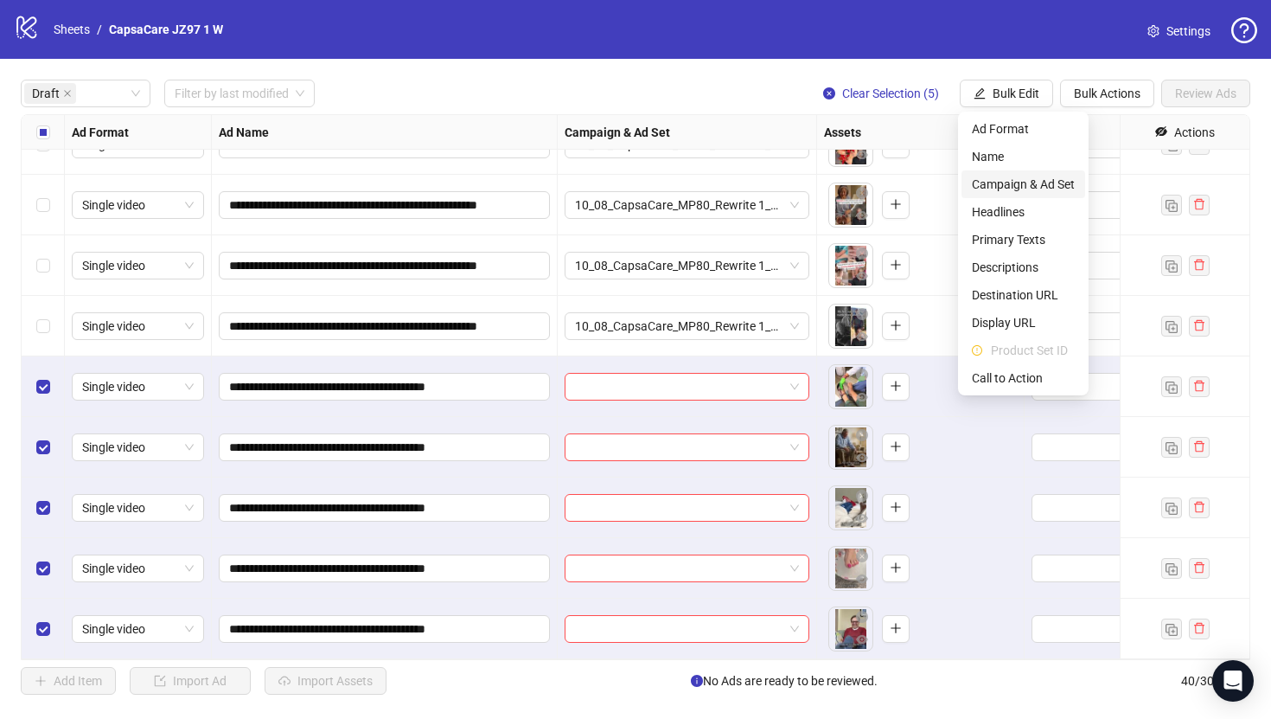
click at [1002, 186] on span "Campaign & Ad Set" at bounding box center [1023, 184] width 103 height 19
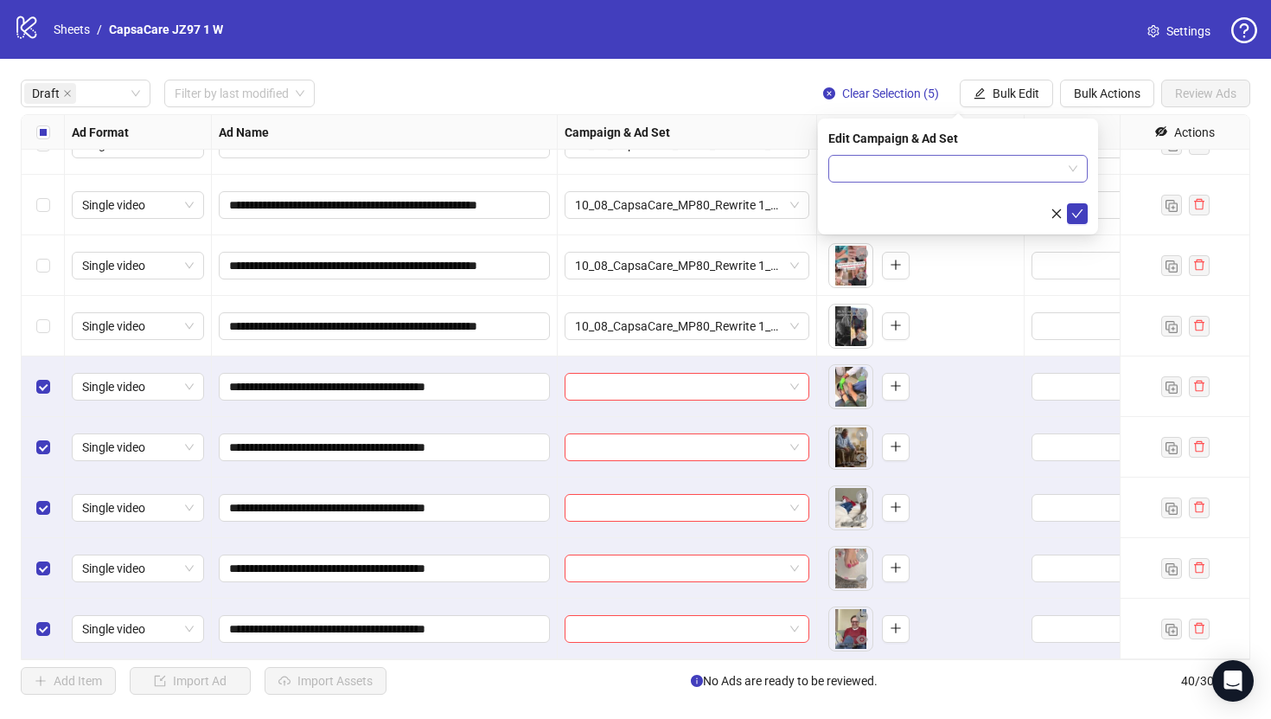
click at [948, 163] on input "search" at bounding box center [950, 169] width 223 height 26
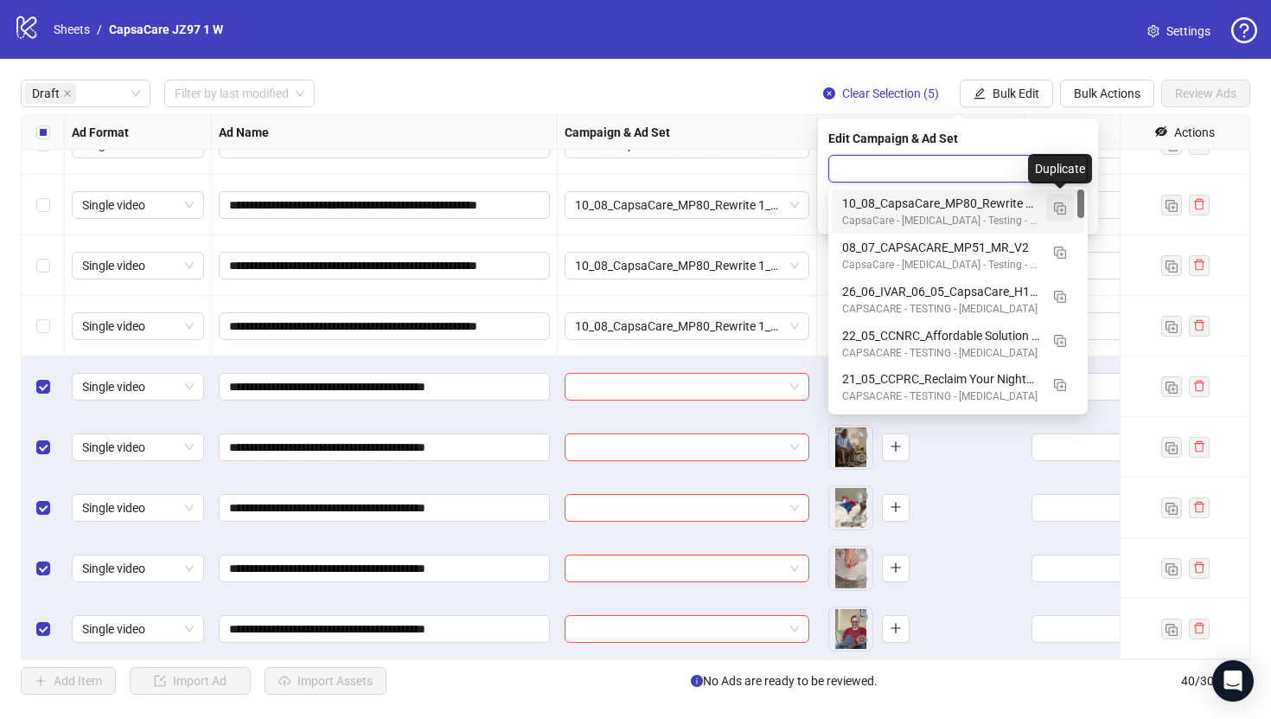
click at [1058, 211] on img "button" at bounding box center [1060, 208] width 12 height 12
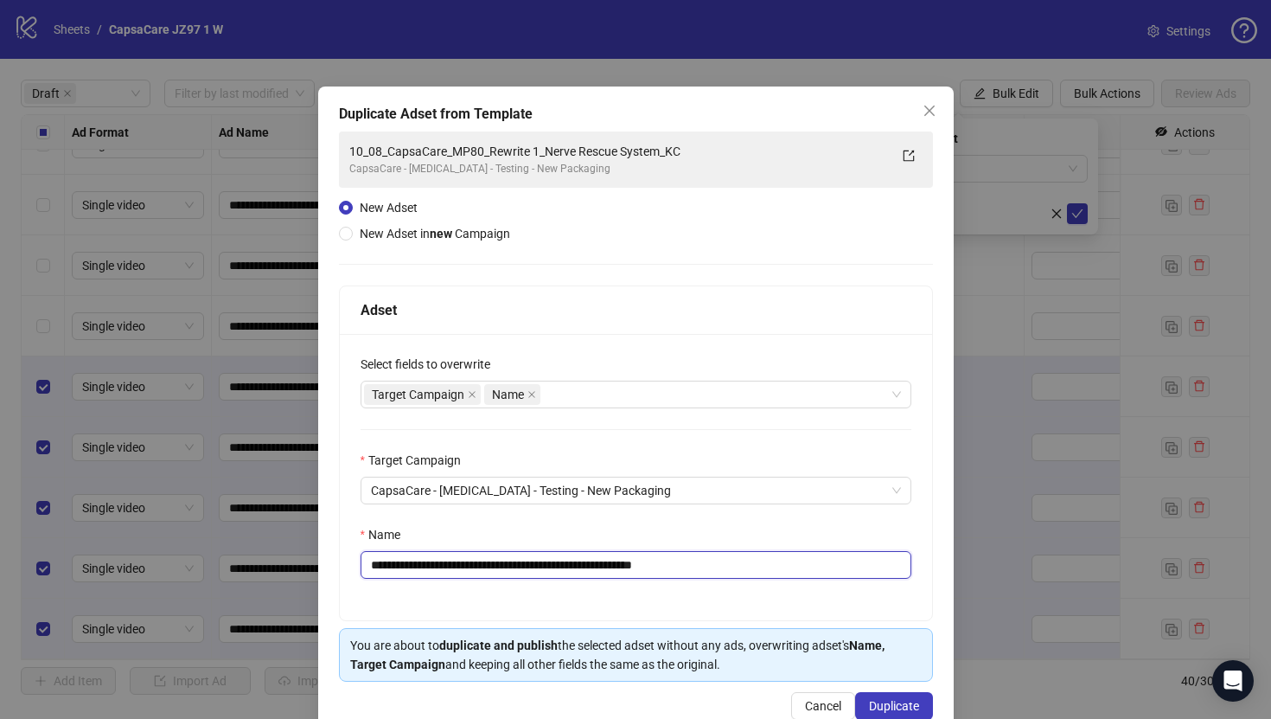
click at [793, 564] on input "**********" at bounding box center [636, 565] width 551 height 28
paste input "text"
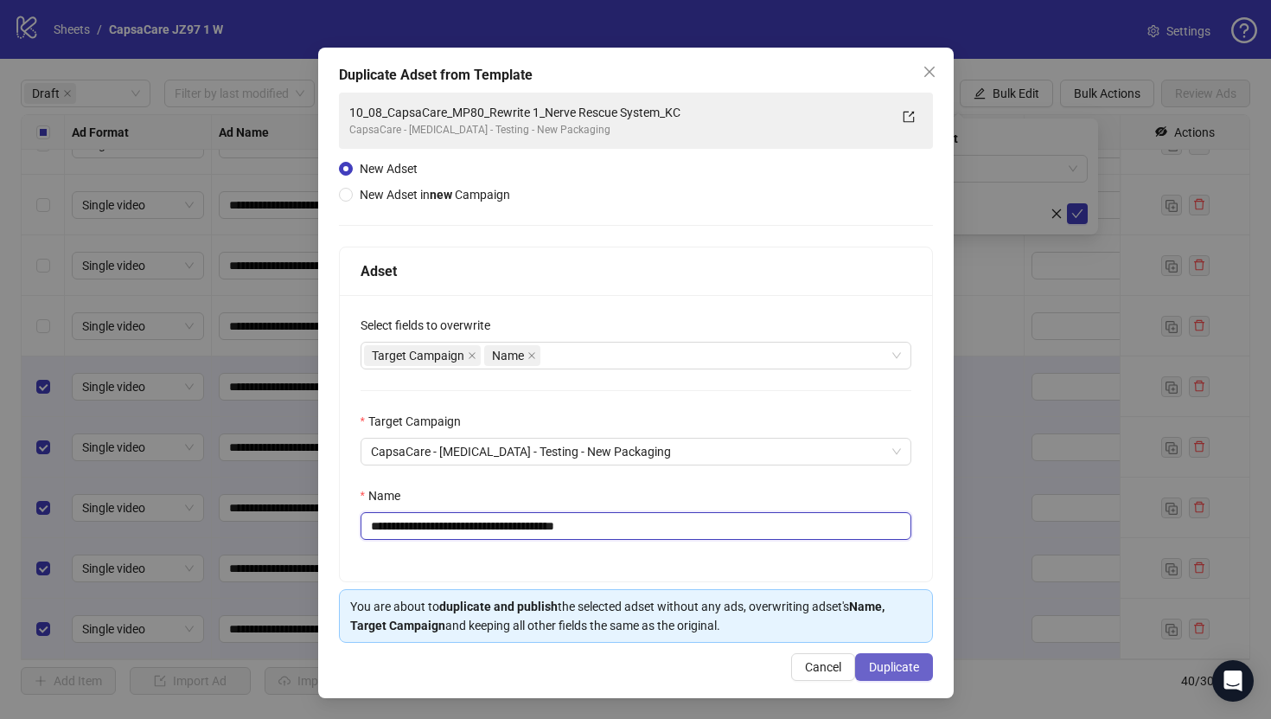
type input "**********"
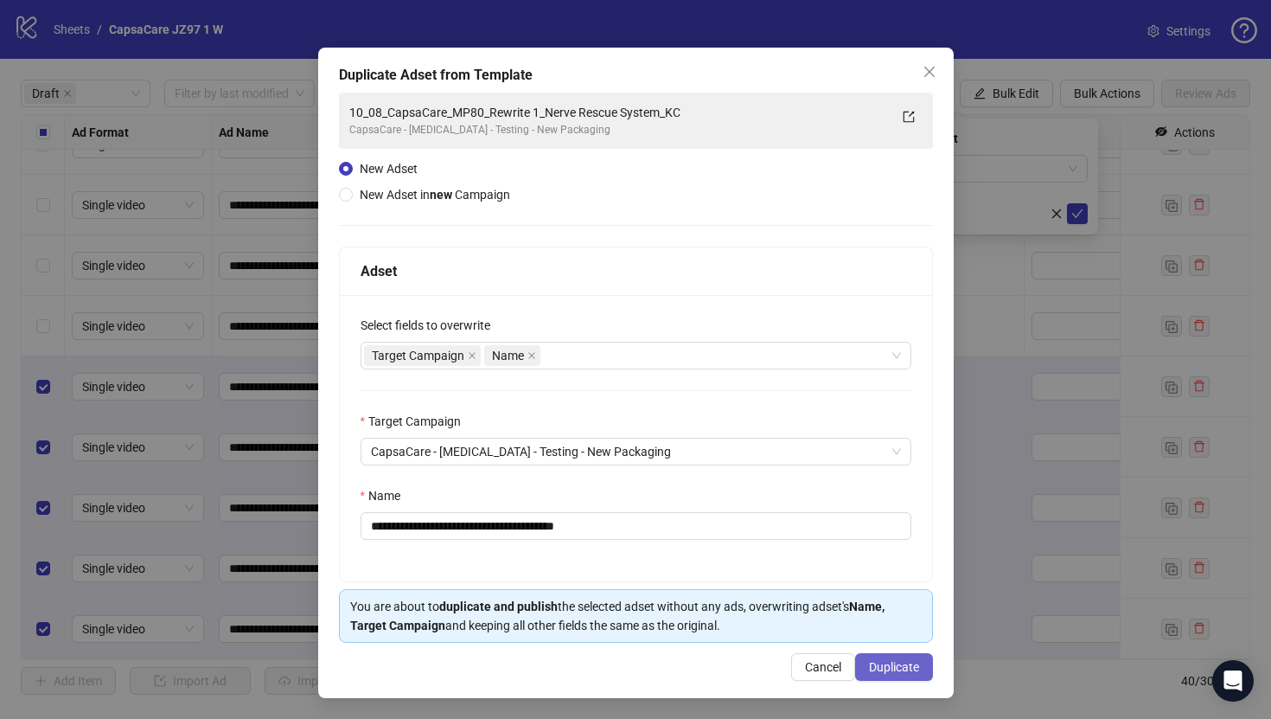
click at [893, 660] on span "Duplicate" at bounding box center [894, 667] width 50 height 14
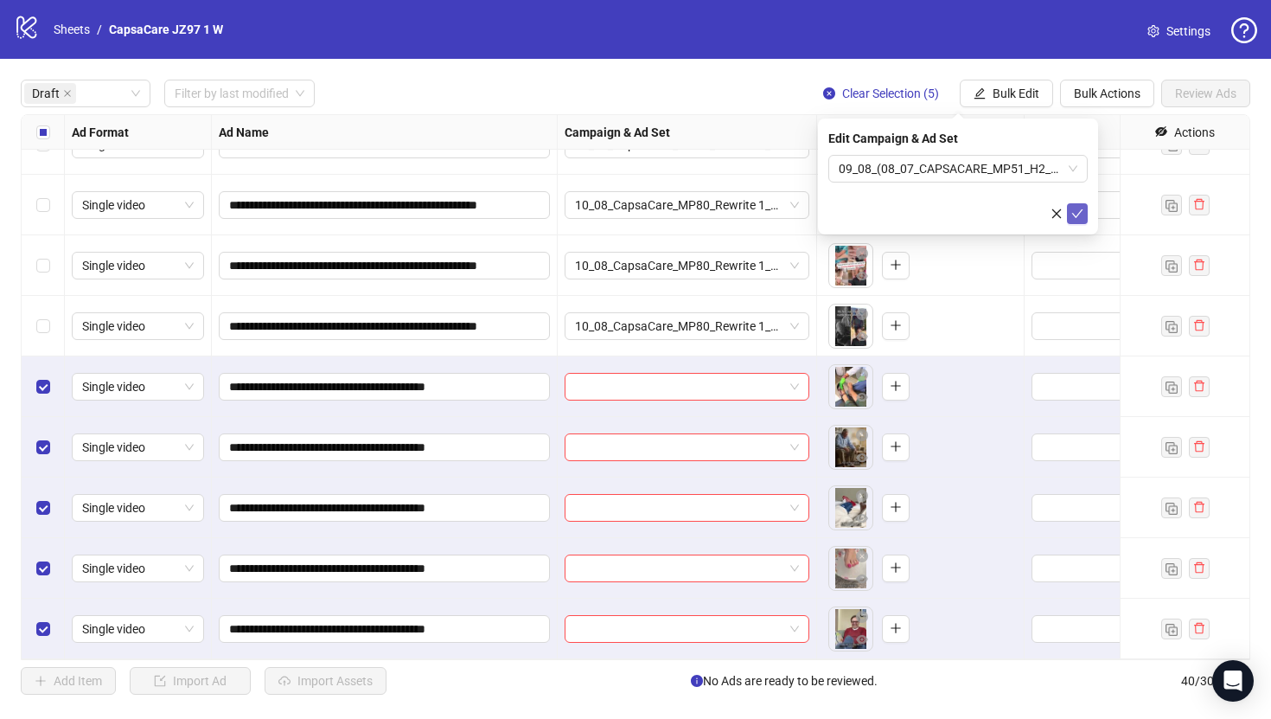
click at [1077, 208] on icon "check" at bounding box center [1078, 214] width 12 height 12
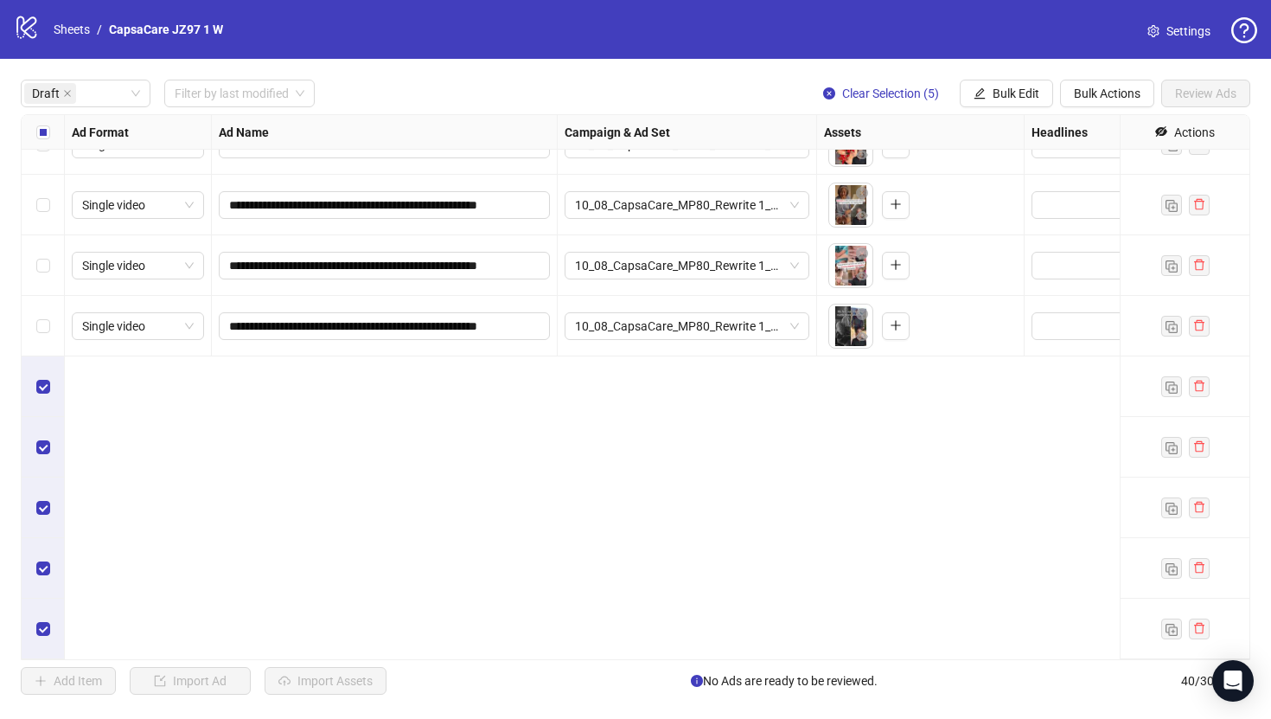
scroll to position [0, 0]
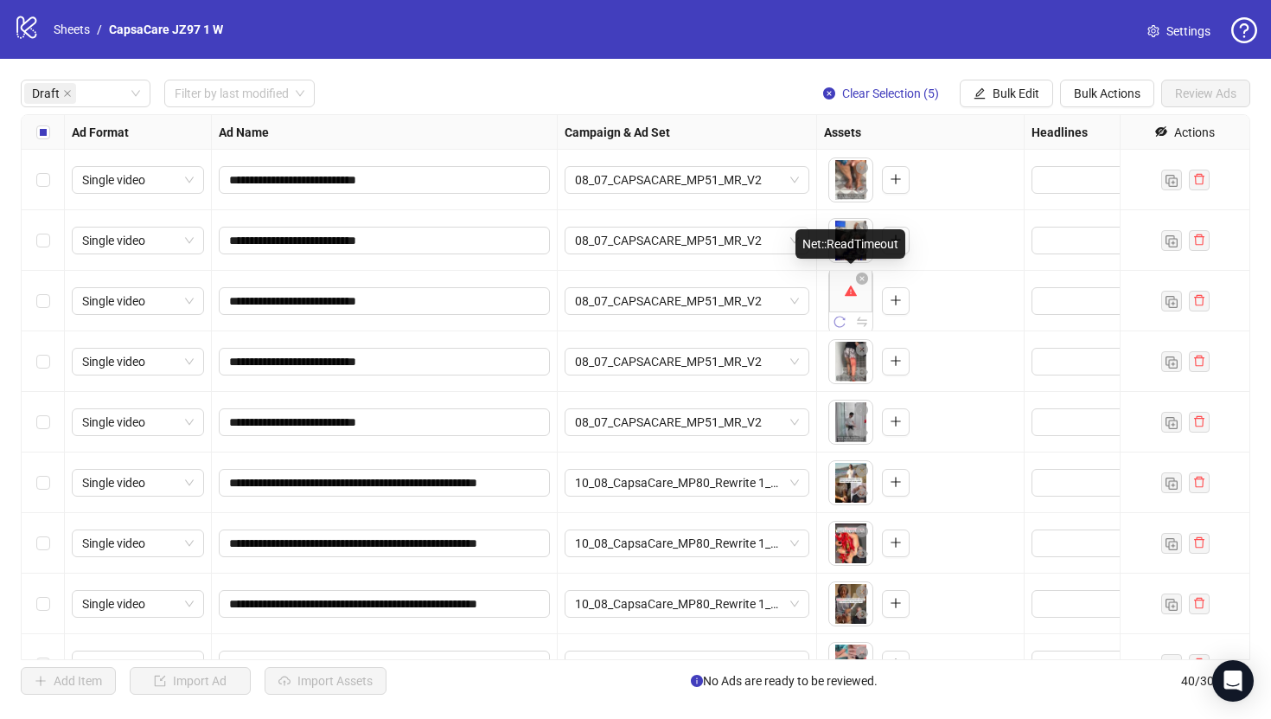
click at [839, 318] on icon "reload" at bounding box center [840, 322] width 12 height 12
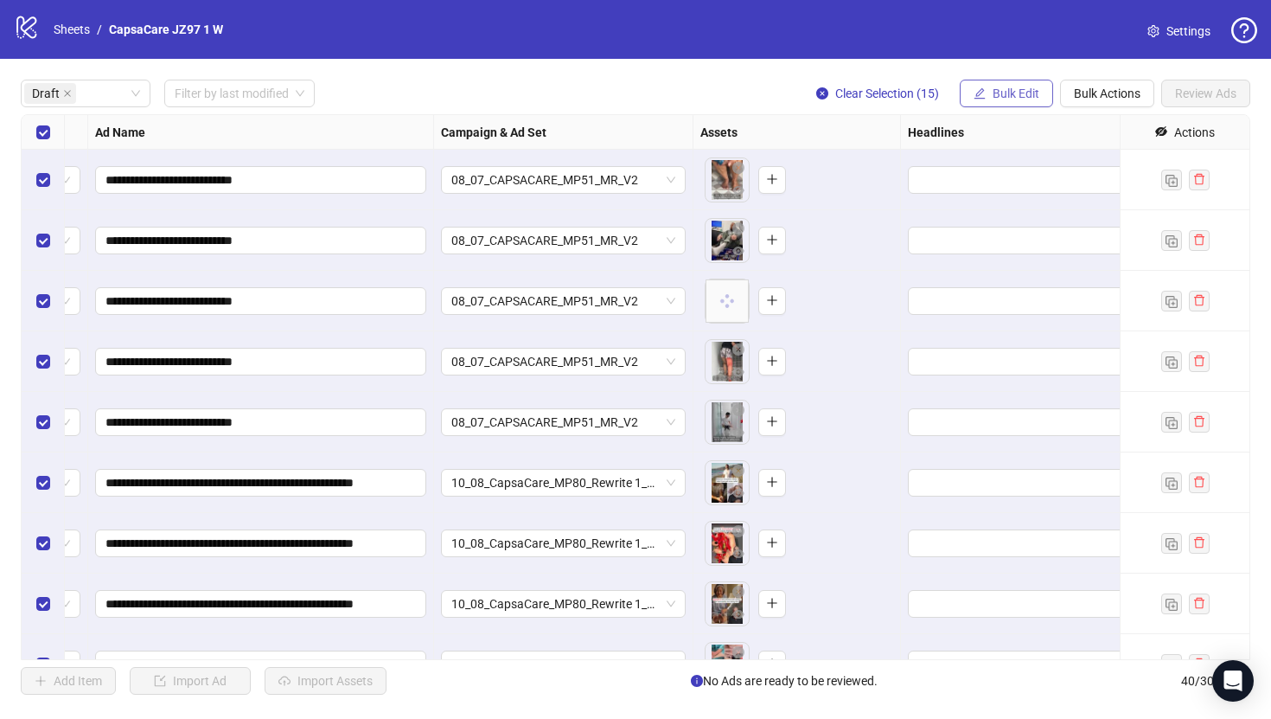
click at [998, 86] on span "Bulk Edit" at bounding box center [1016, 93] width 47 height 14
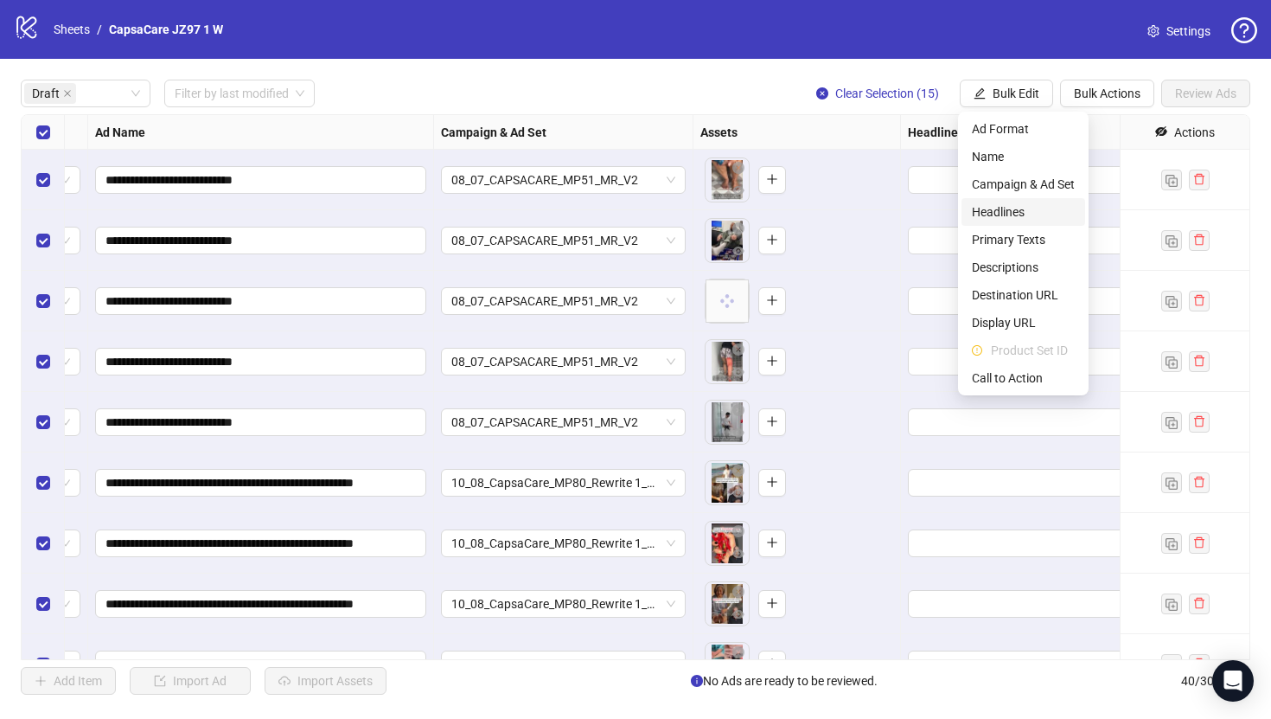
click at [1000, 219] on span "Headlines" at bounding box center [1023, 211] width 103 height 19
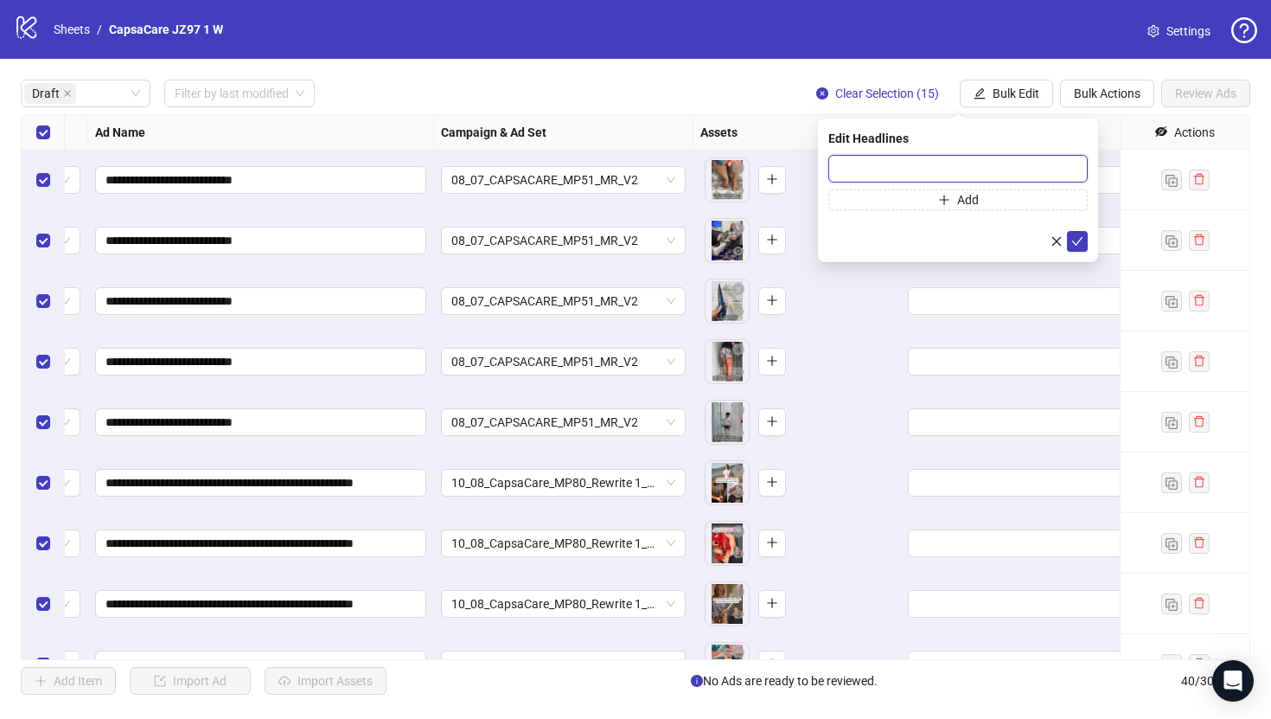
click at [922, 175] on input "text" at bounding box center [958, 169] width 259 height 28
paste input "**********"
type input "**********"
click at [1078, 246] on span "submit" at bounding box center [1078, 241] width 12 height 14
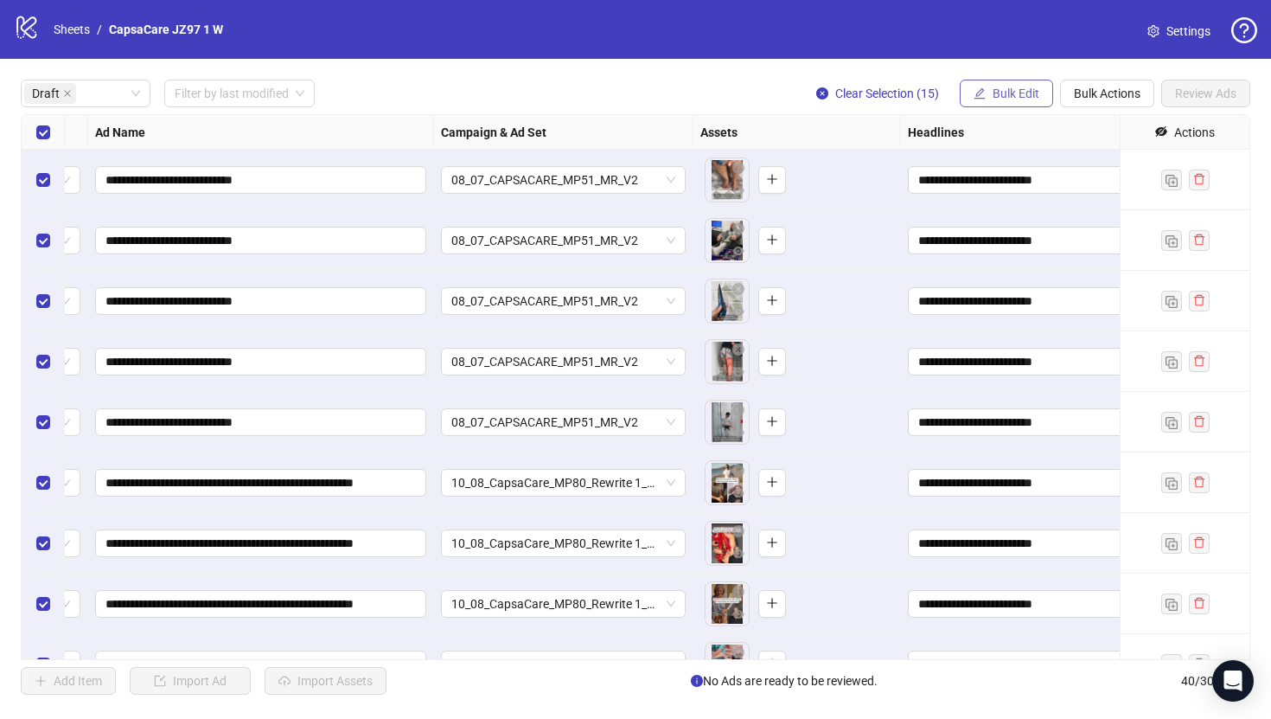
click at [1031, 98] on span "Bulk Edit" at bounding box center [1016, 93] width 47 height 14
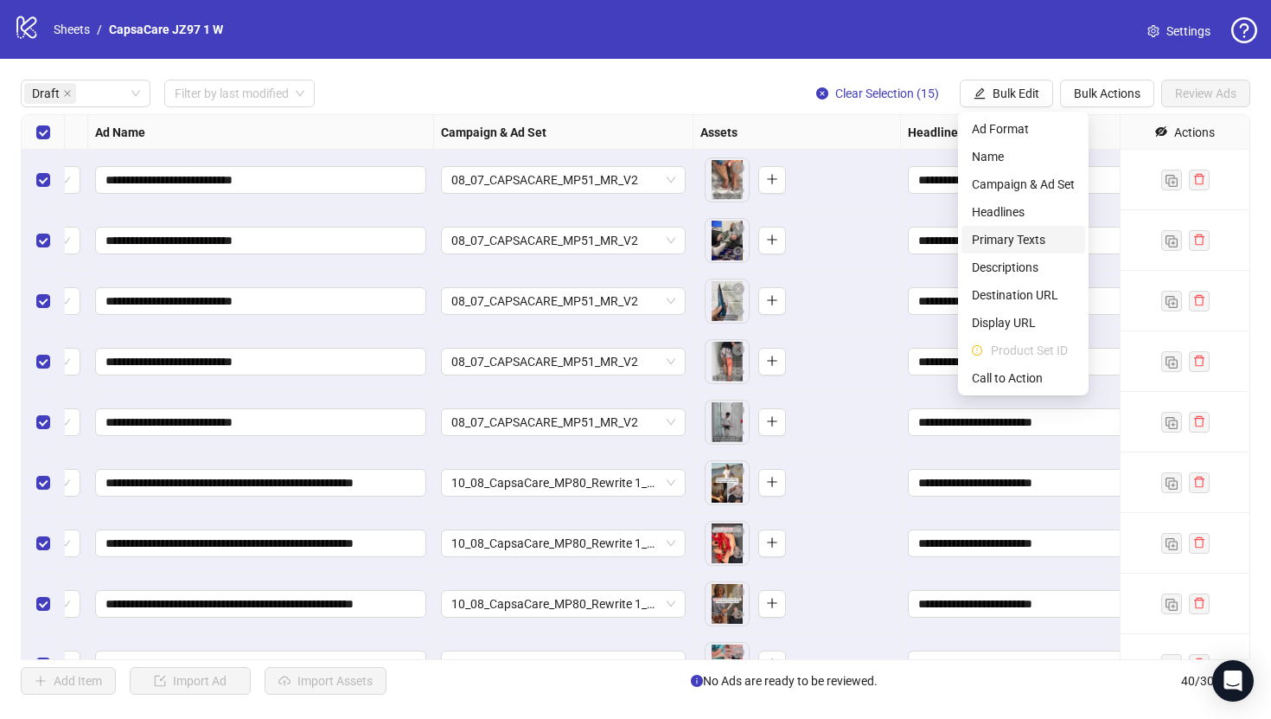
click at [1011, 240] on span "Primary Texts" at bounding box center [1023, 239] width 103 height 19
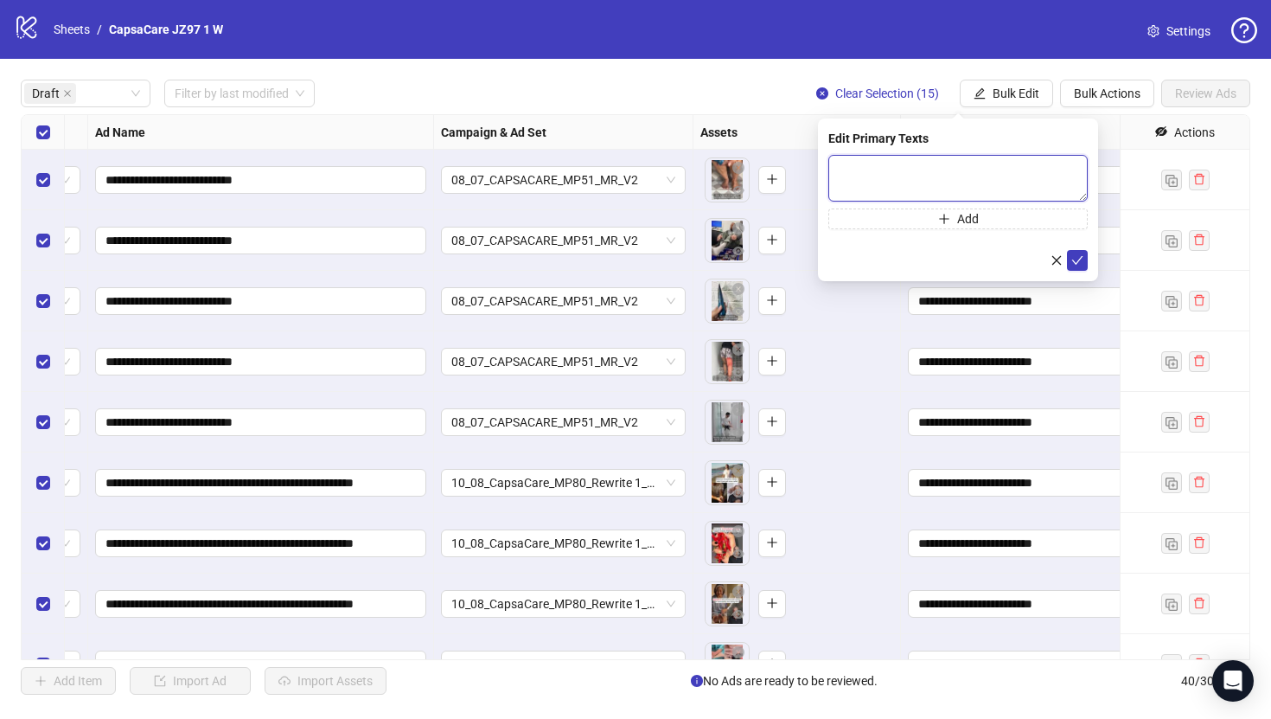
click at [941, 196] on textarea at bounding box center [958, 178] width 259 height 47
paste textarea "**********"
type textarea "**********"
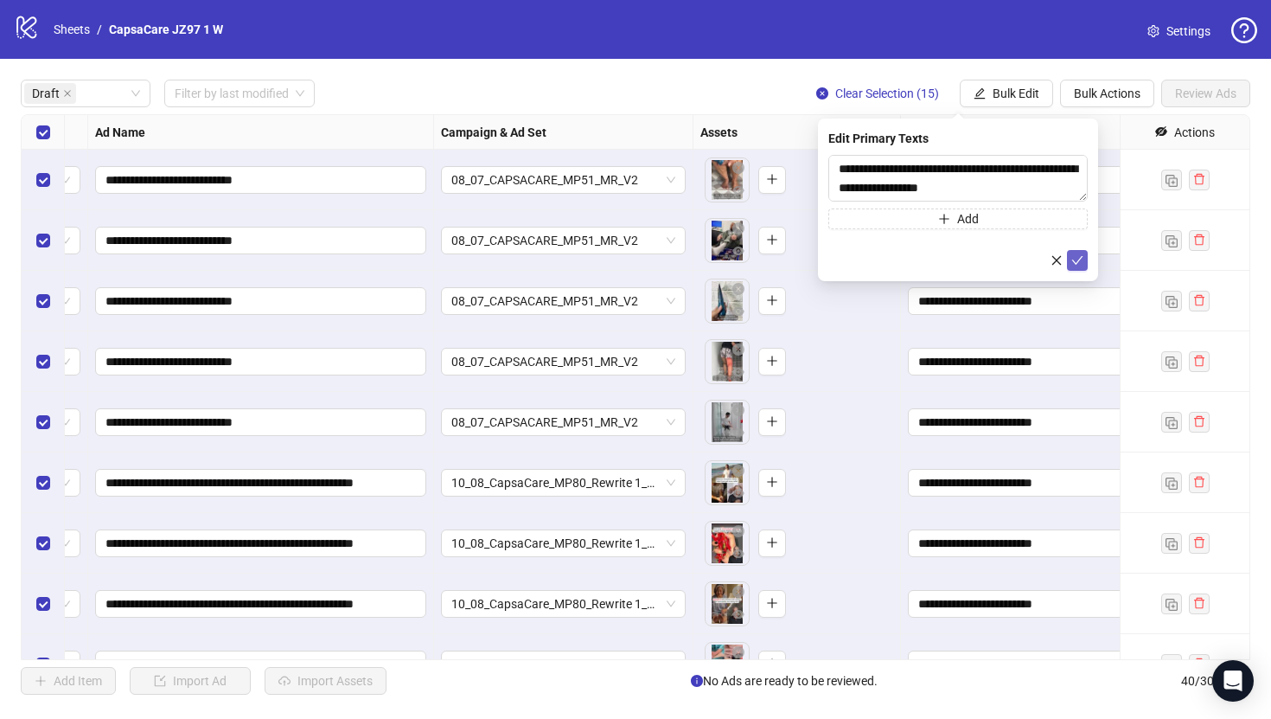
click at [1085, 259] on button "submit" at bounding box center [1077, 260] width 21 height 21
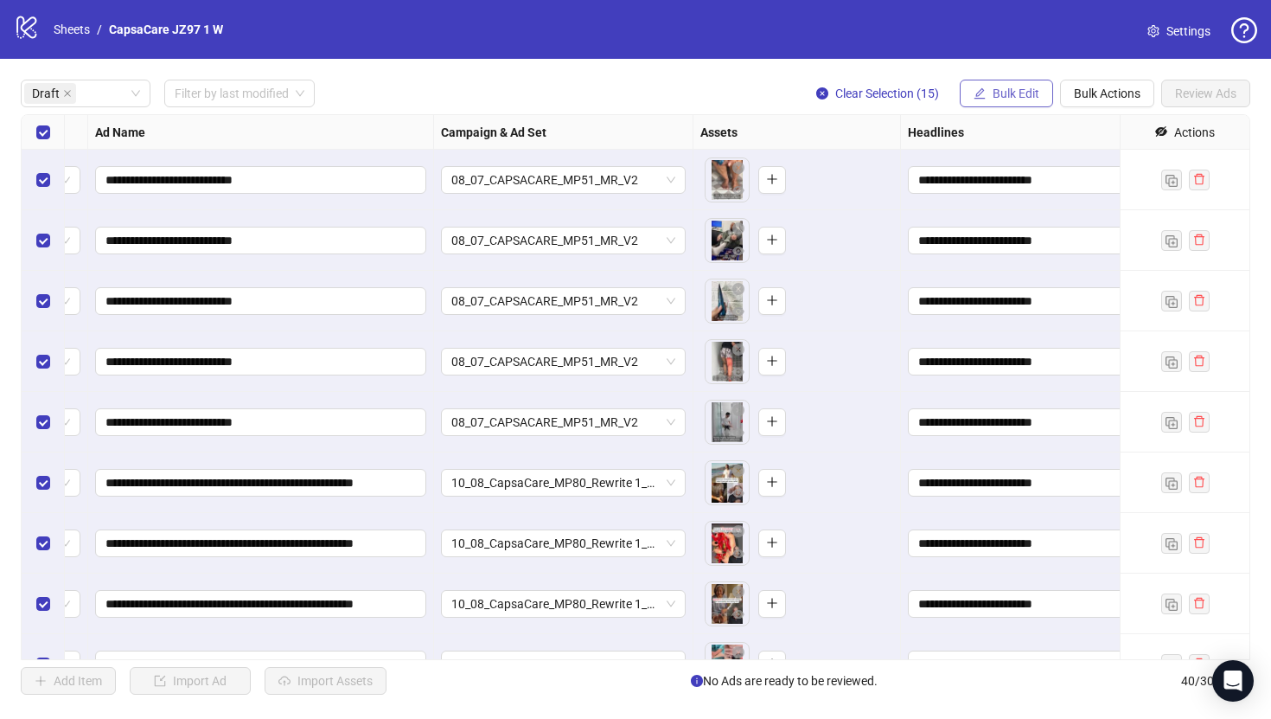
click at [1007, 99] on span "Bulk Edit" at bounding box center [1016, 93] width 47 height 14
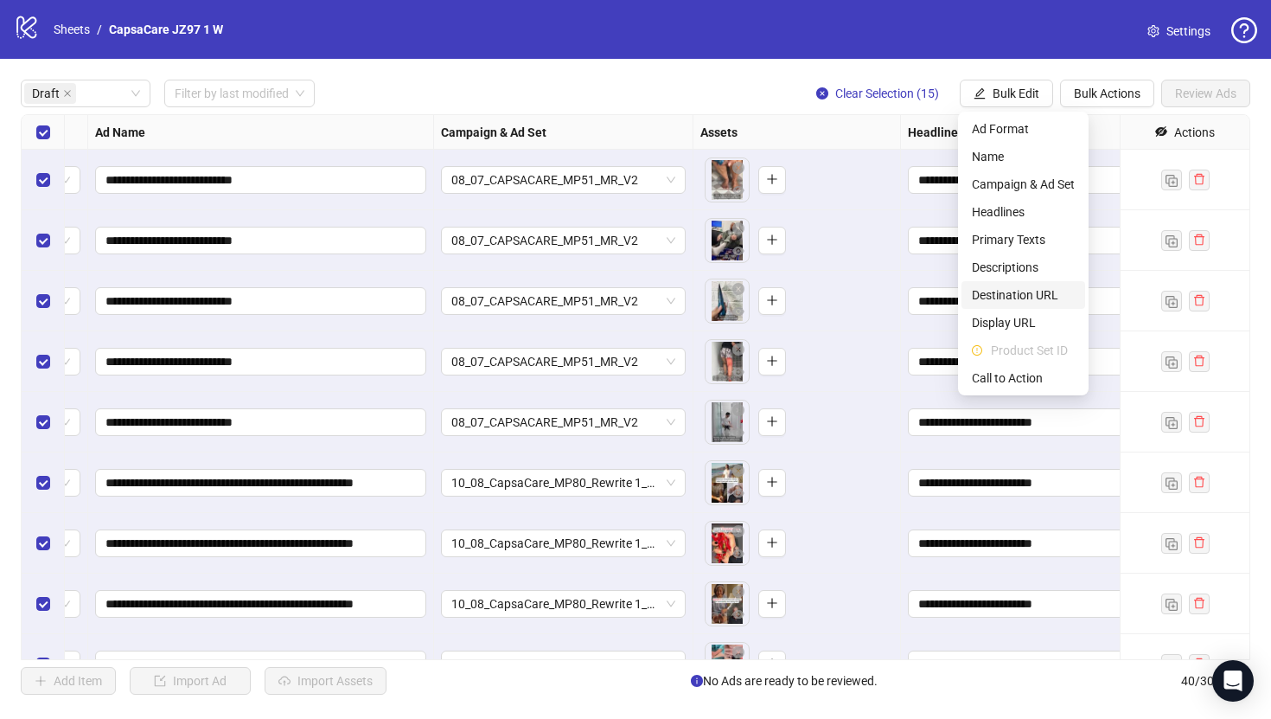
click at [1021, 292] on span "Destination URL" at bounding box center [1023, 294] width 103 height 19
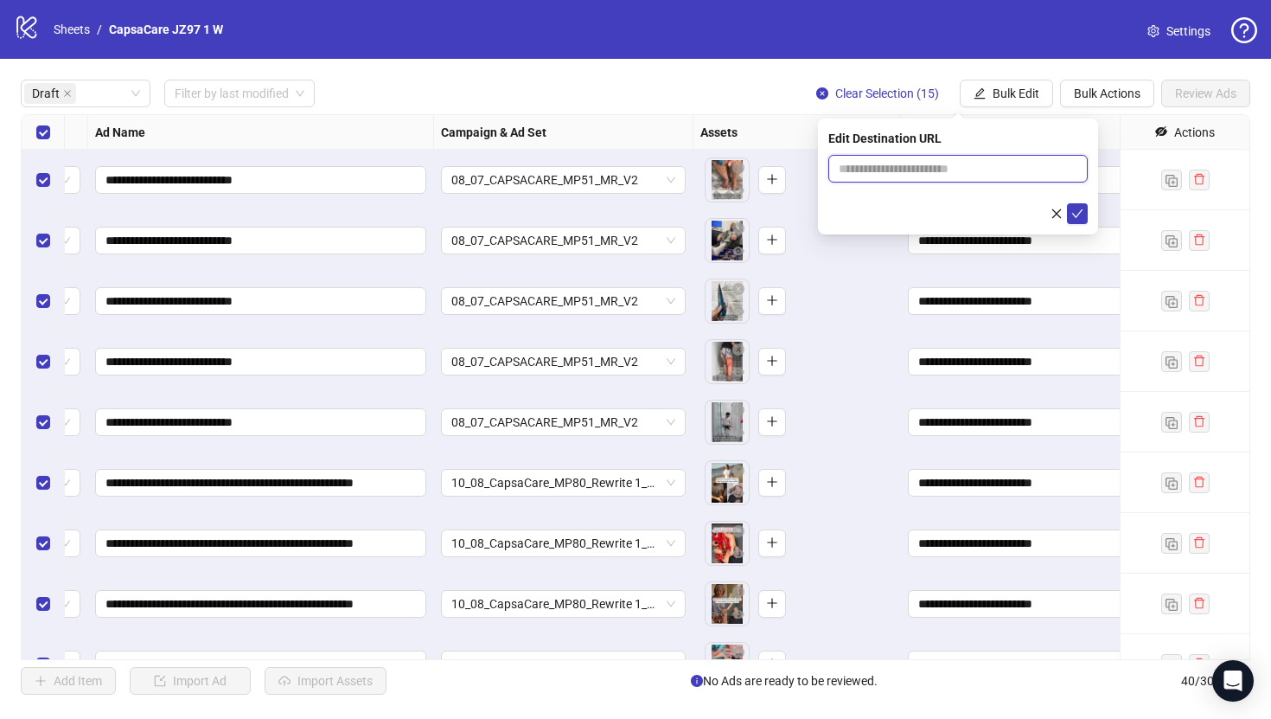
click at [1008, 167] on input "text" at bounding box center [951, 168] width 225 height 19
paste input "**********"
type input "**********"
click at [1085, 214] on button "submit" at bounding box center [1077, 213] width 21 height 21
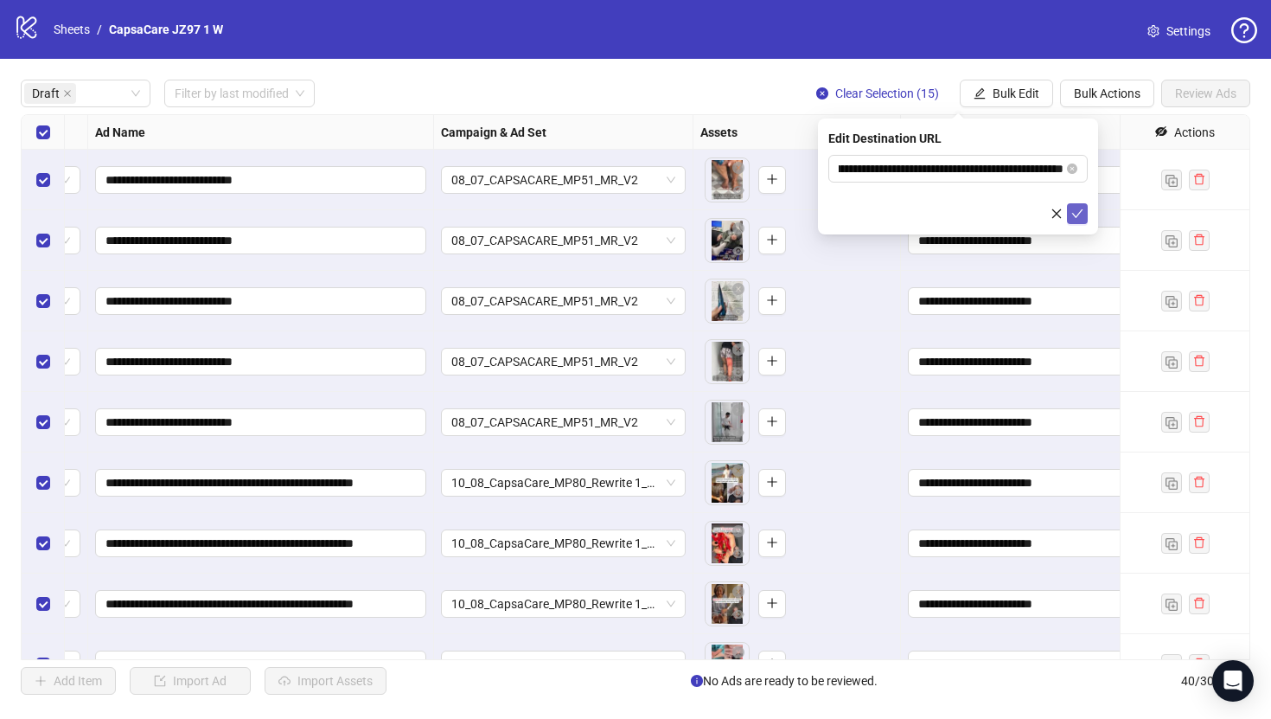
scroll to position [0, 0]
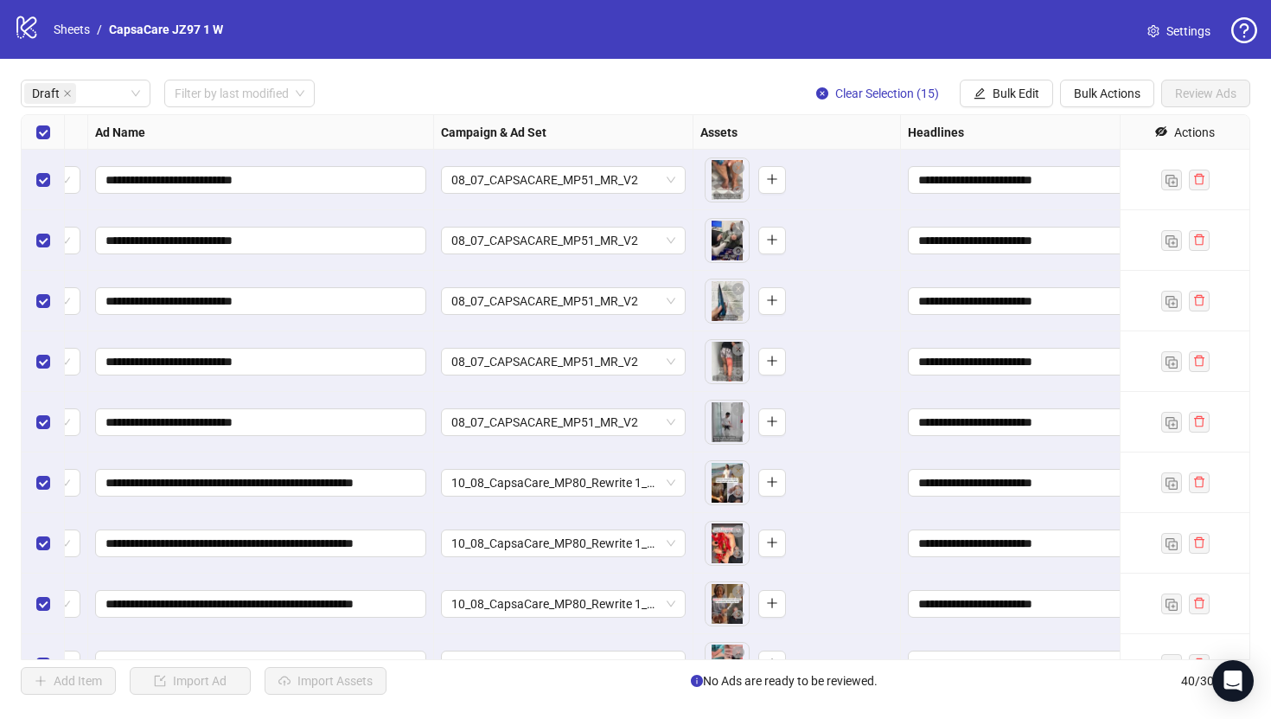
click at [987, 108] on div "**********" at bounding box center [635, 387] width 1271 height 656
click at [990, 101] on button "Bulk Edit" at bounding box center [1006, 94] width 93 height 28
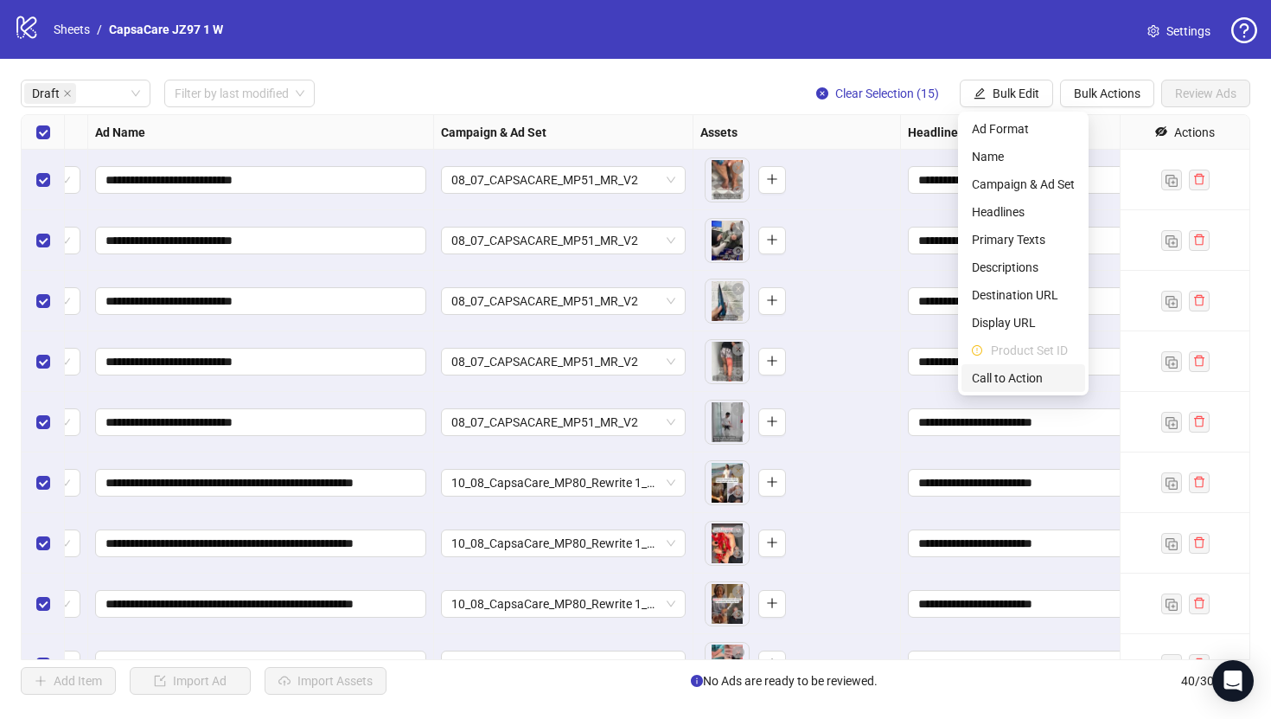
click at [996, 372] on span "Call to Action" at bounding box center [1023, 377] width 103 height 19
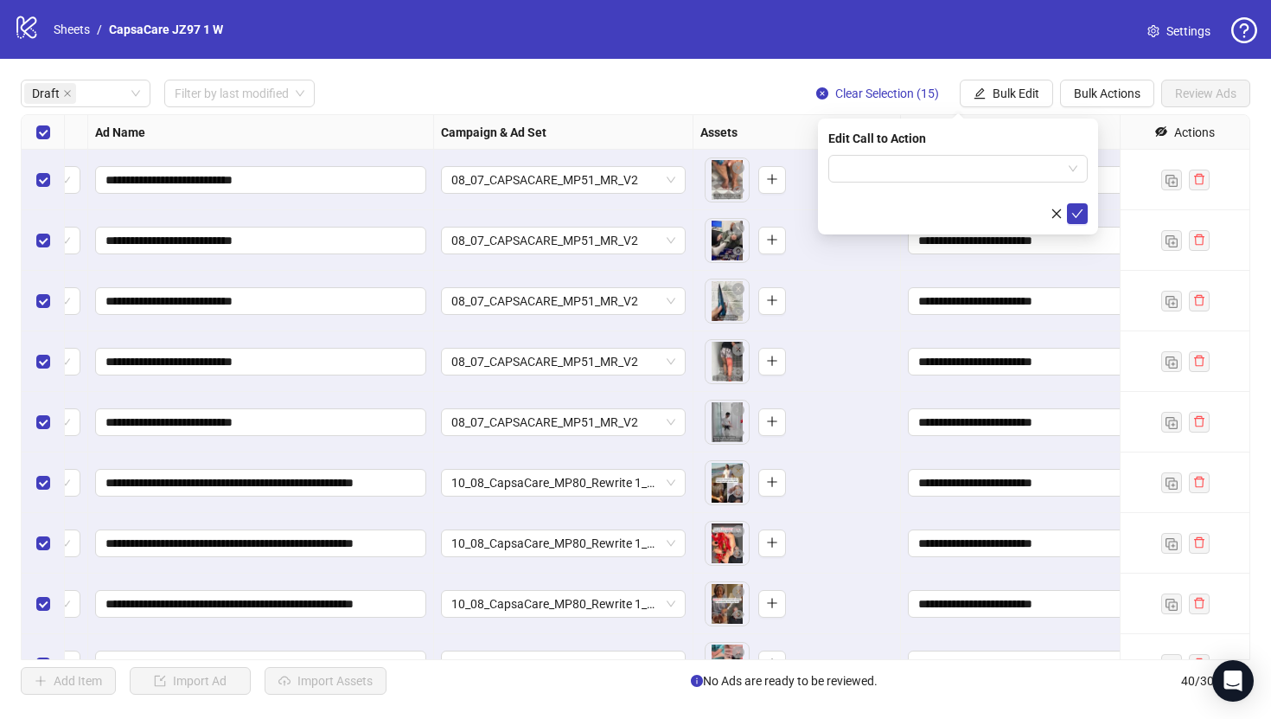
click at [1008, 153] on div "Edit Call to Action" at bounding box center [958, 176] width 280 height 116
click at [1012, 158] on input "search" at bounding box center [950, 169] width 223 height 26
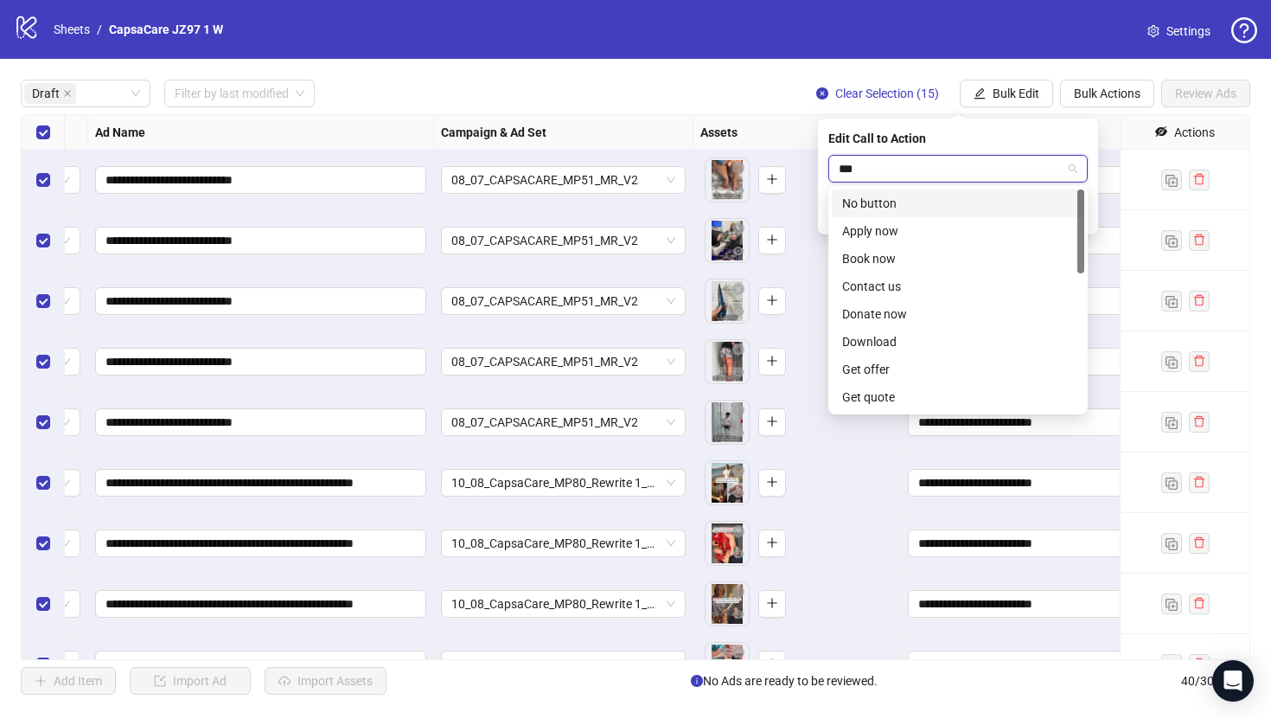
type input "****"
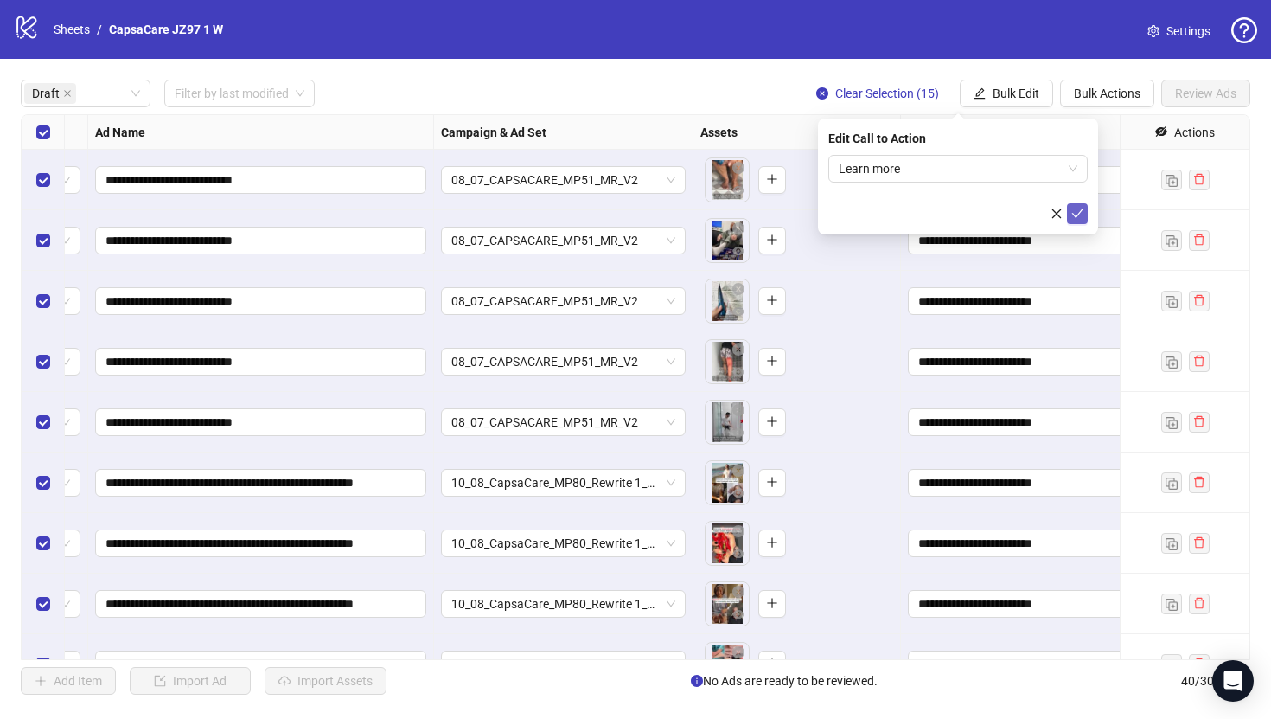
click at [1082, 214] on icon "check" at bounding box center [1078, 214] width 12 height 12
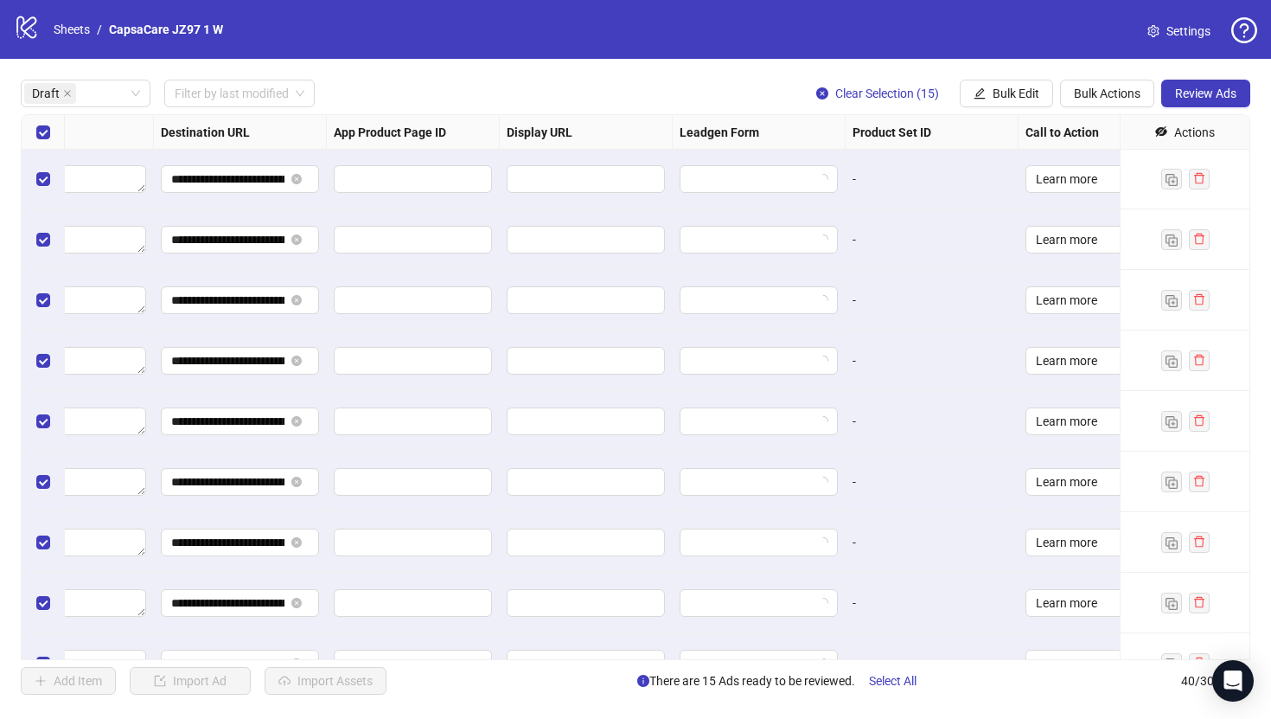
scroll to position [1, 1600]
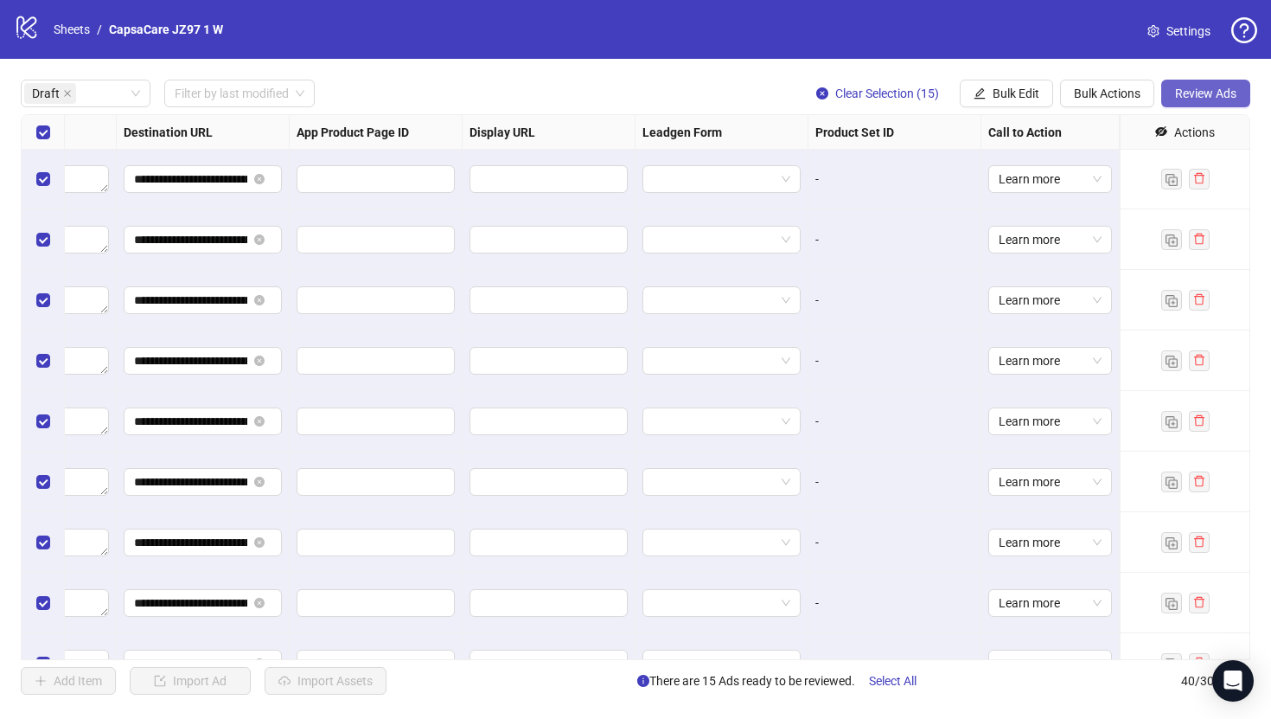
click at [1182, 98] on span "Review Ads" at bounding box center [1205, 93] width 61 height 14
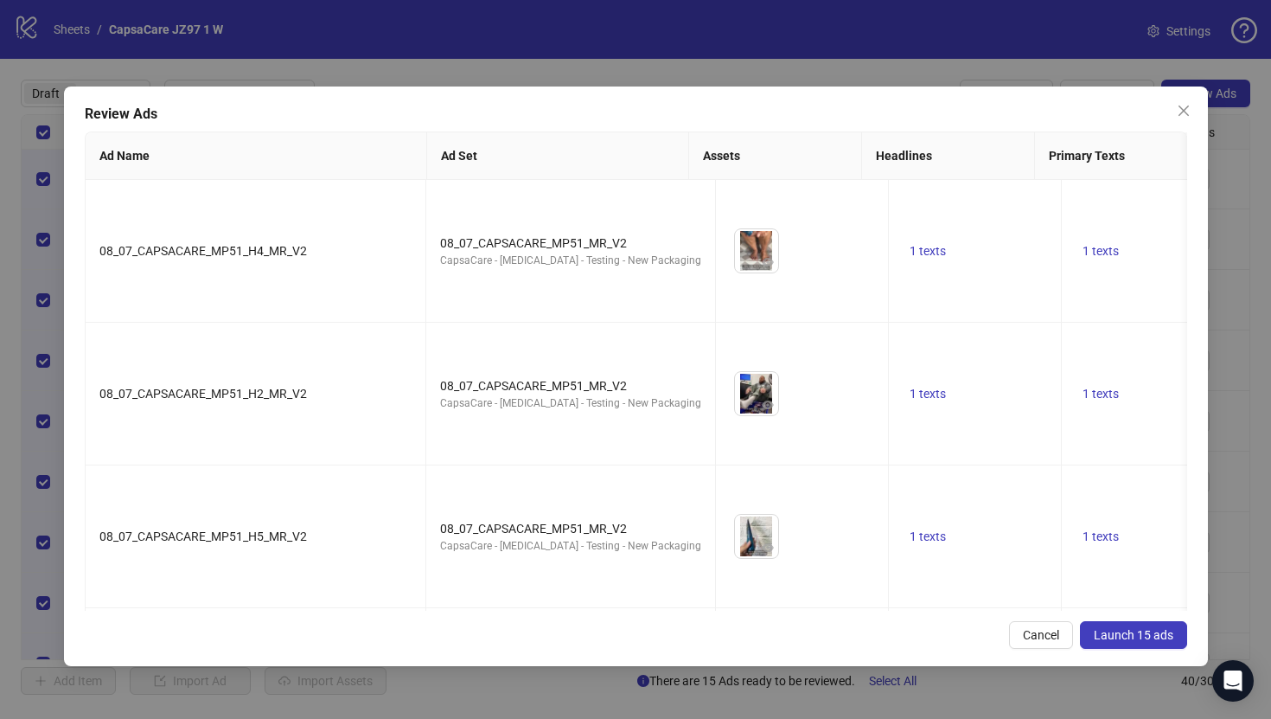
click at [1133, 650] on div "Review Ads Ad Name Ad Set Assets Headlines Primary Texts Descriptions Destinati…" at bounding box center [636, 375] width 1144 height 579
click at [1131, 633] on span "Launch 15 ads" at bounding box center [1134, 635] width 80 height 14
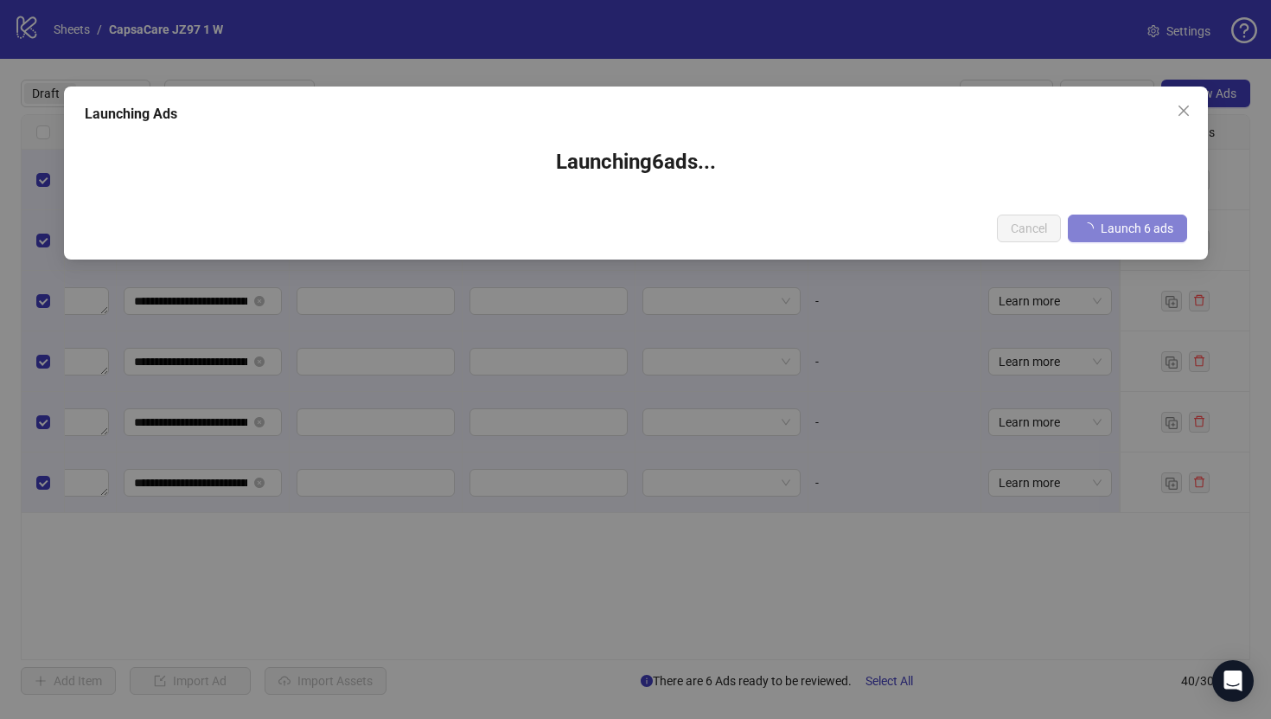
scroll to position [0, 1600]
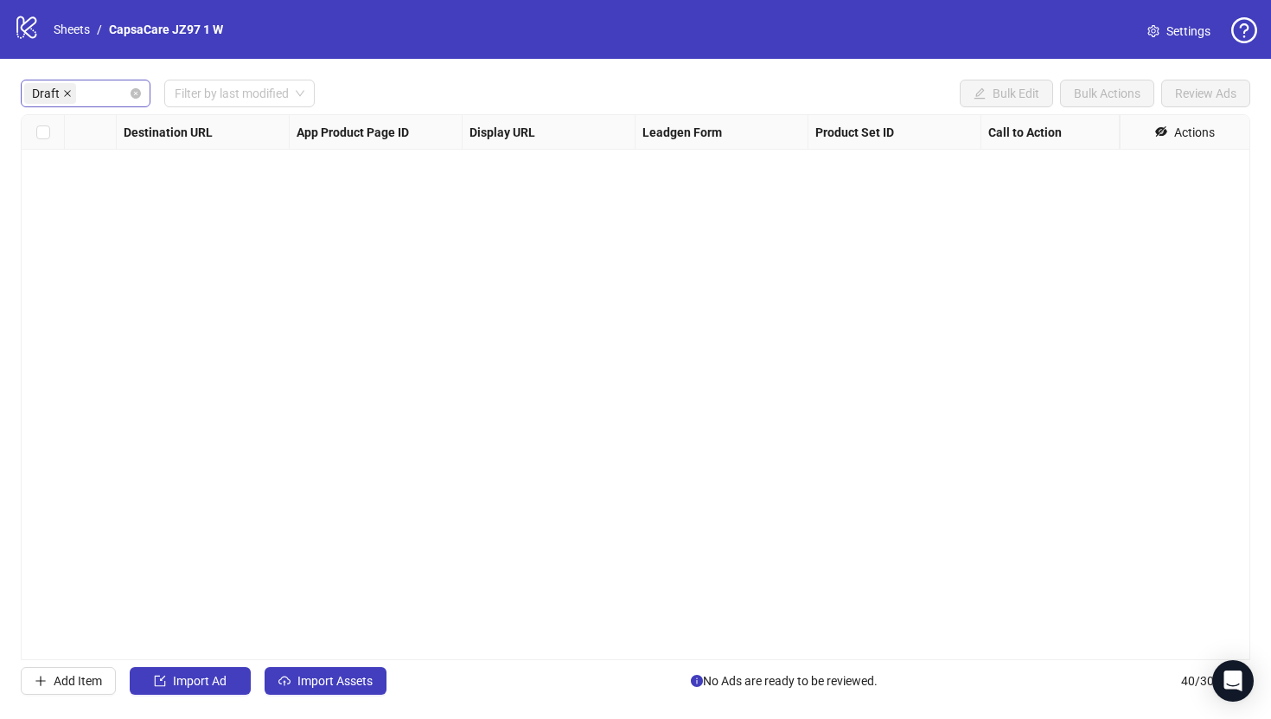
click at [68, 92] on icon "close" at bounding box center [67, 93] width 7 height 7
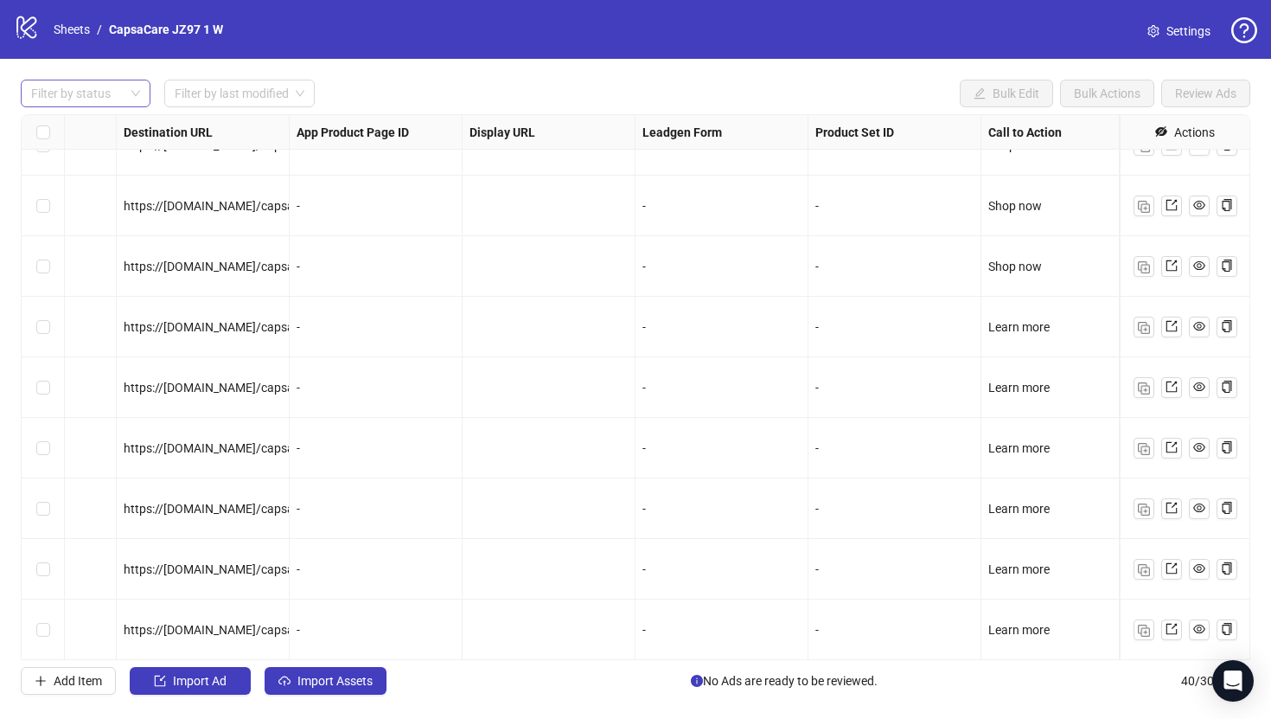
scroll to position [1912, 1600]
